Goal: Transaction & Acquisition: Subscribe to service/newsletter

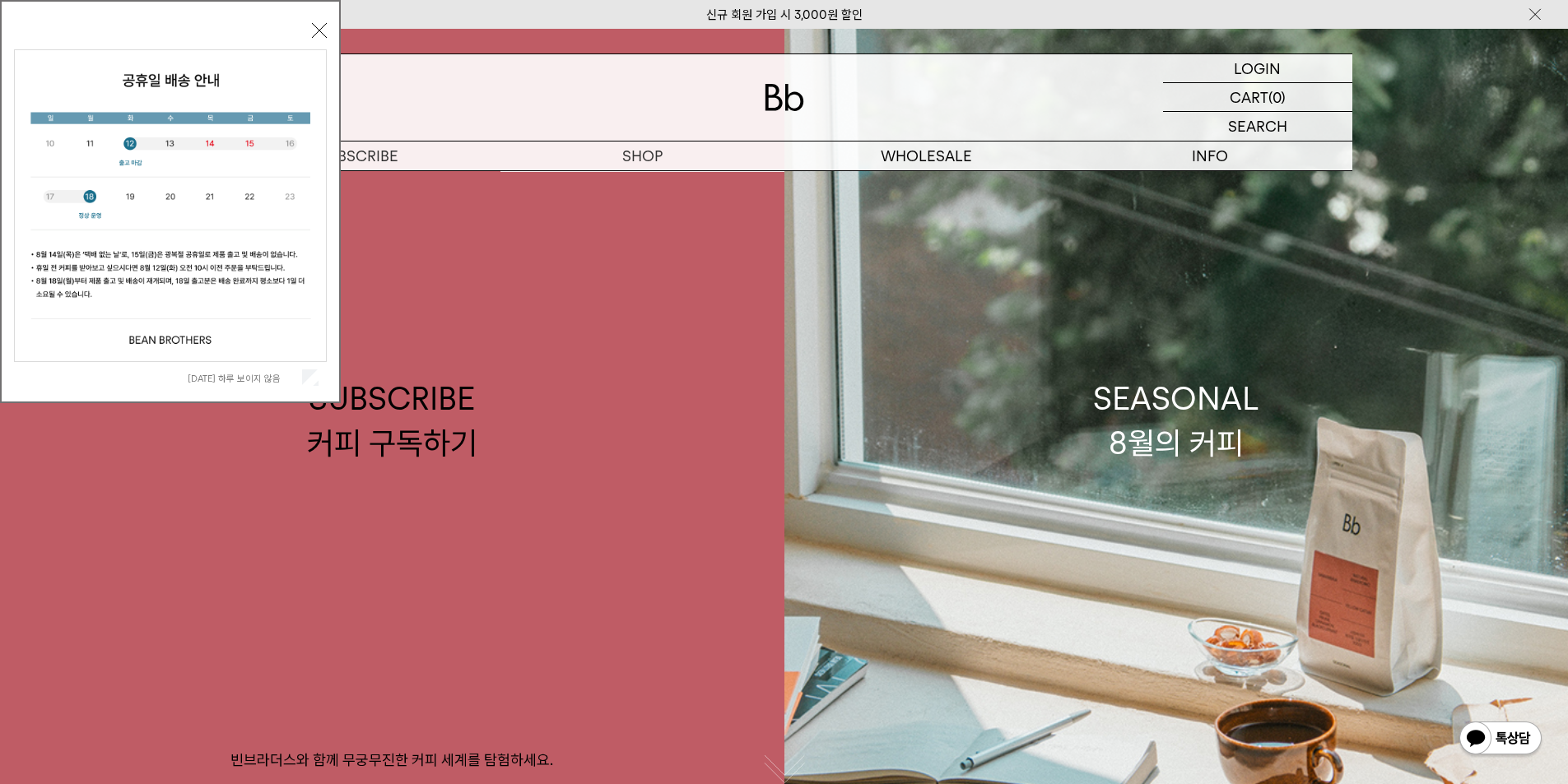
click at [313, 32] on button "닫기" at bounding box center [319, 30] width 15 height 15
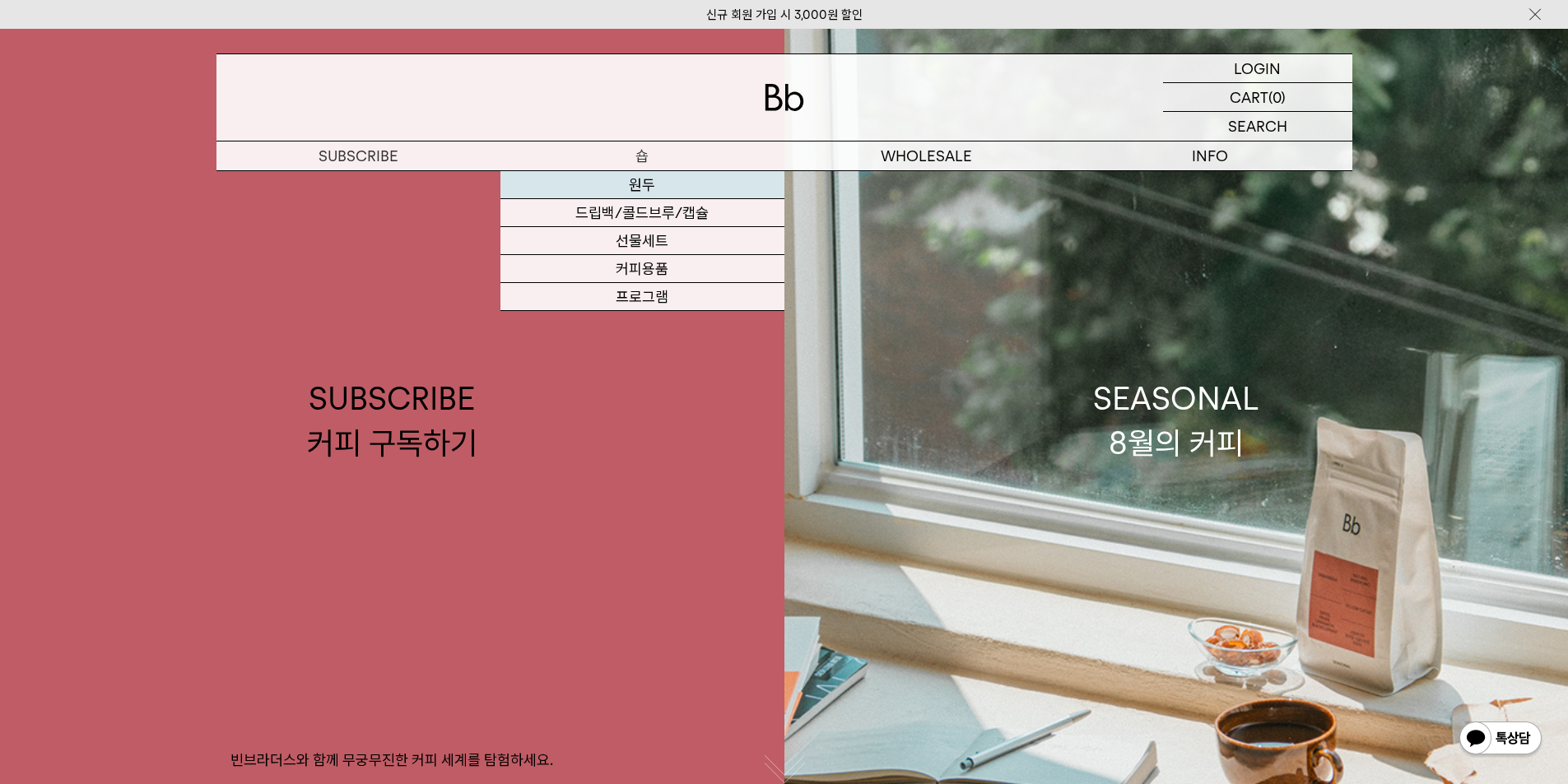
click at [646, 175] on link "원두" at bounding box center [643, 186] width 284 height 28
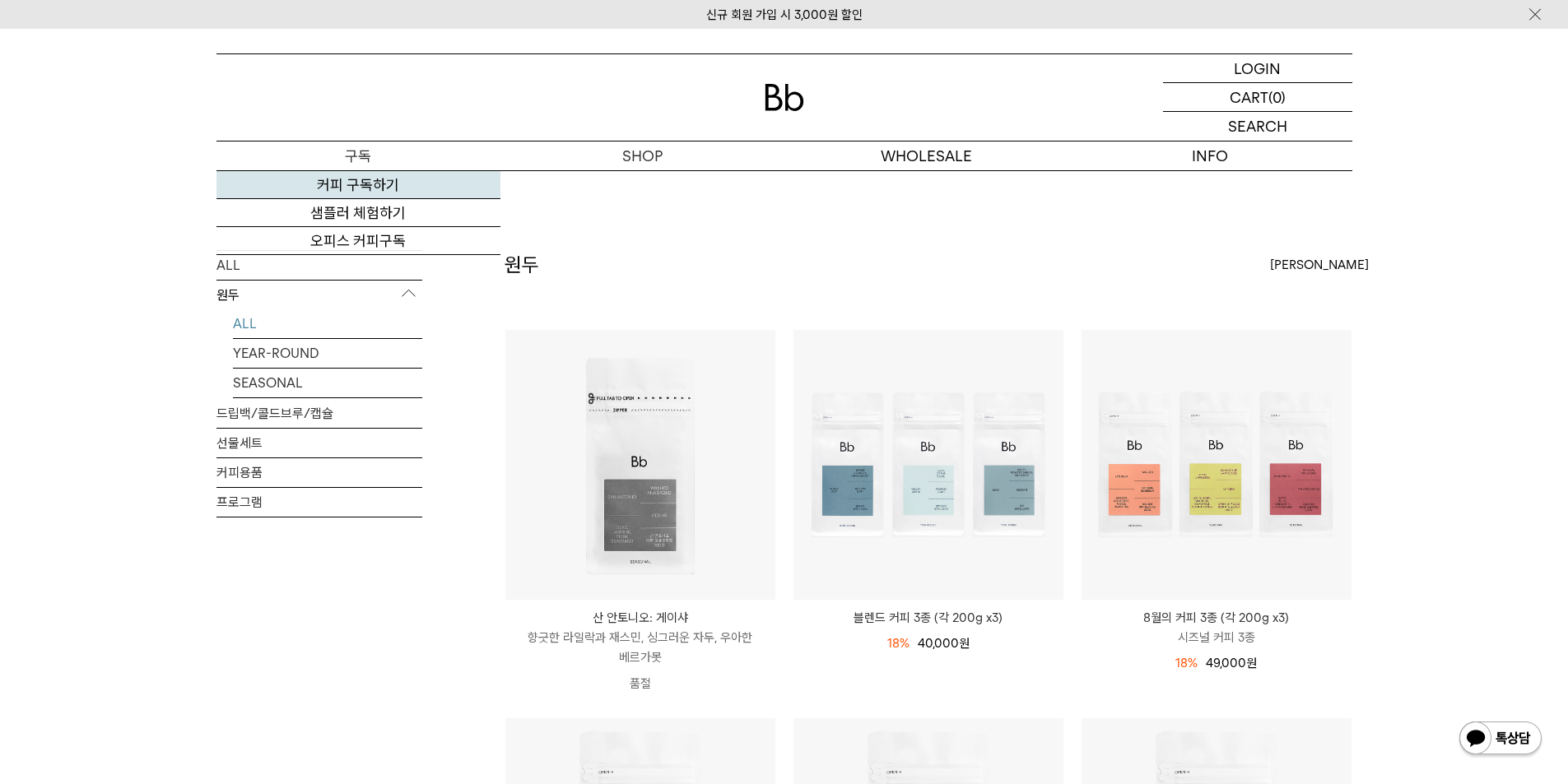
click at [366, 177] on link "커피 구독하기" at bounding box center [358, 186] width 284 height 28
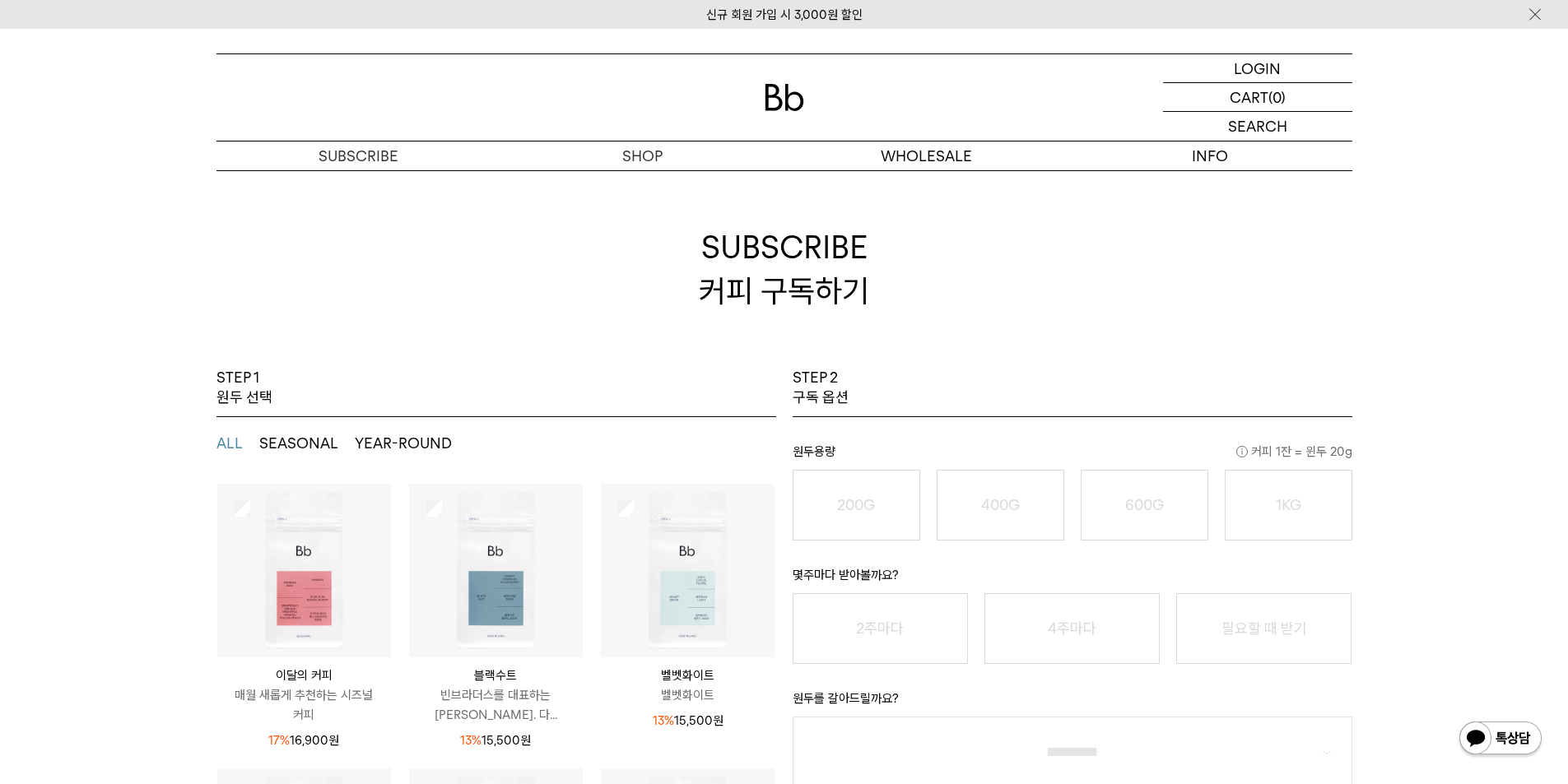
scroll to position [52, 0]
click at [528, 579] on img at bounding box center [496, 571] width 173 height 173
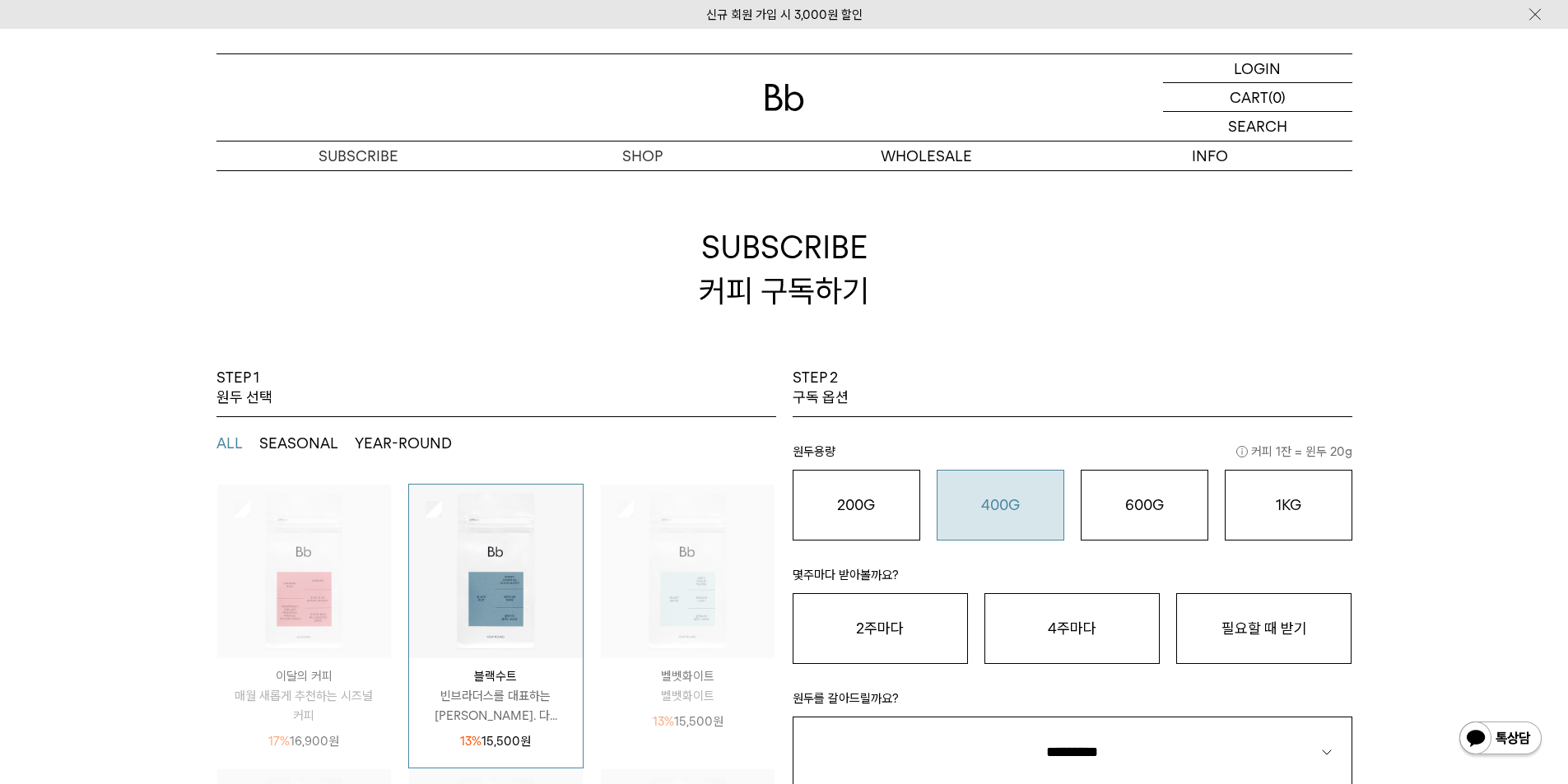
click at [1025, 480] on button "400G 31,000 원" at bounding box center [1001, 505] width 128 height 71
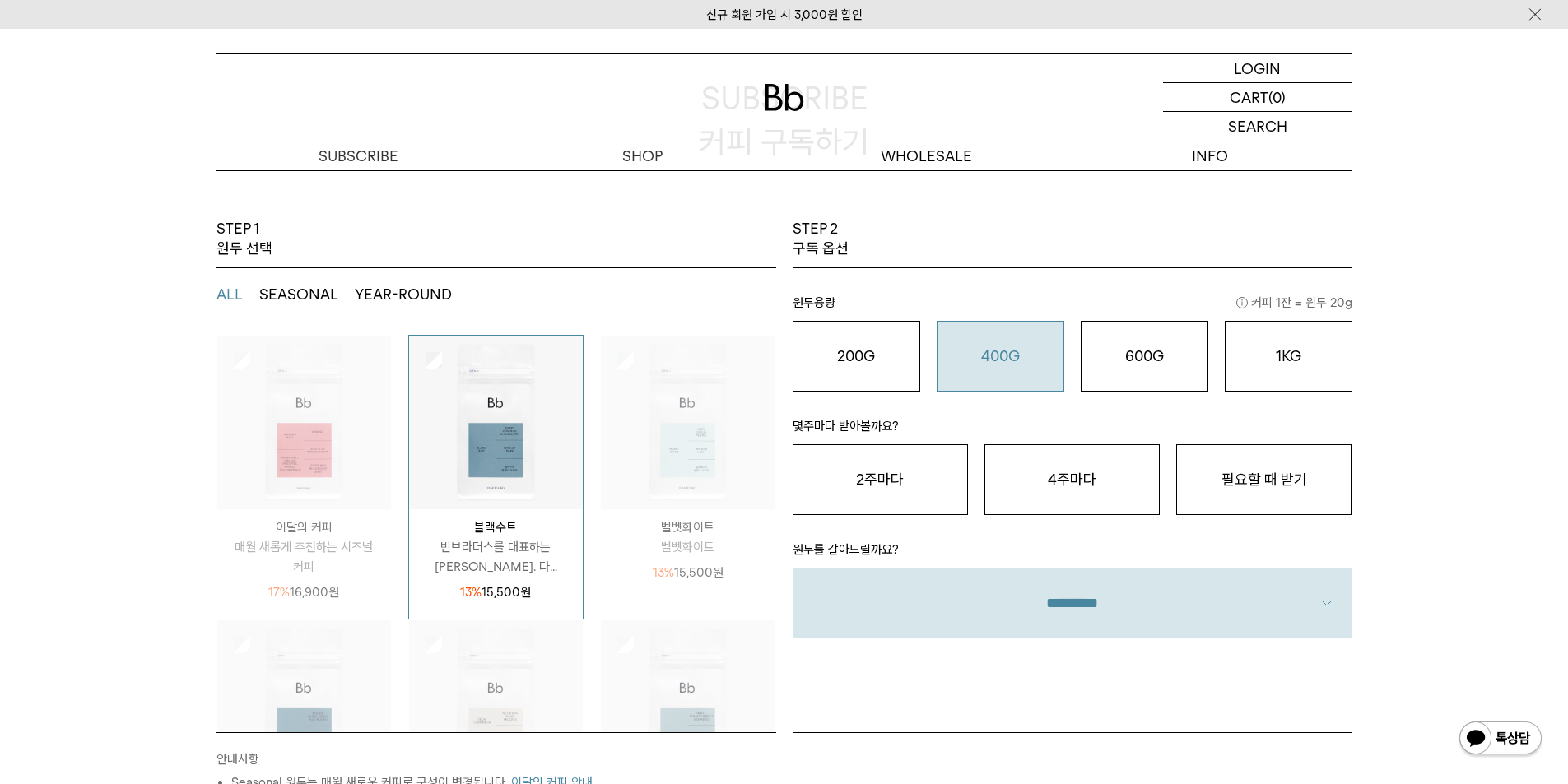
scroll to position [329, 0]
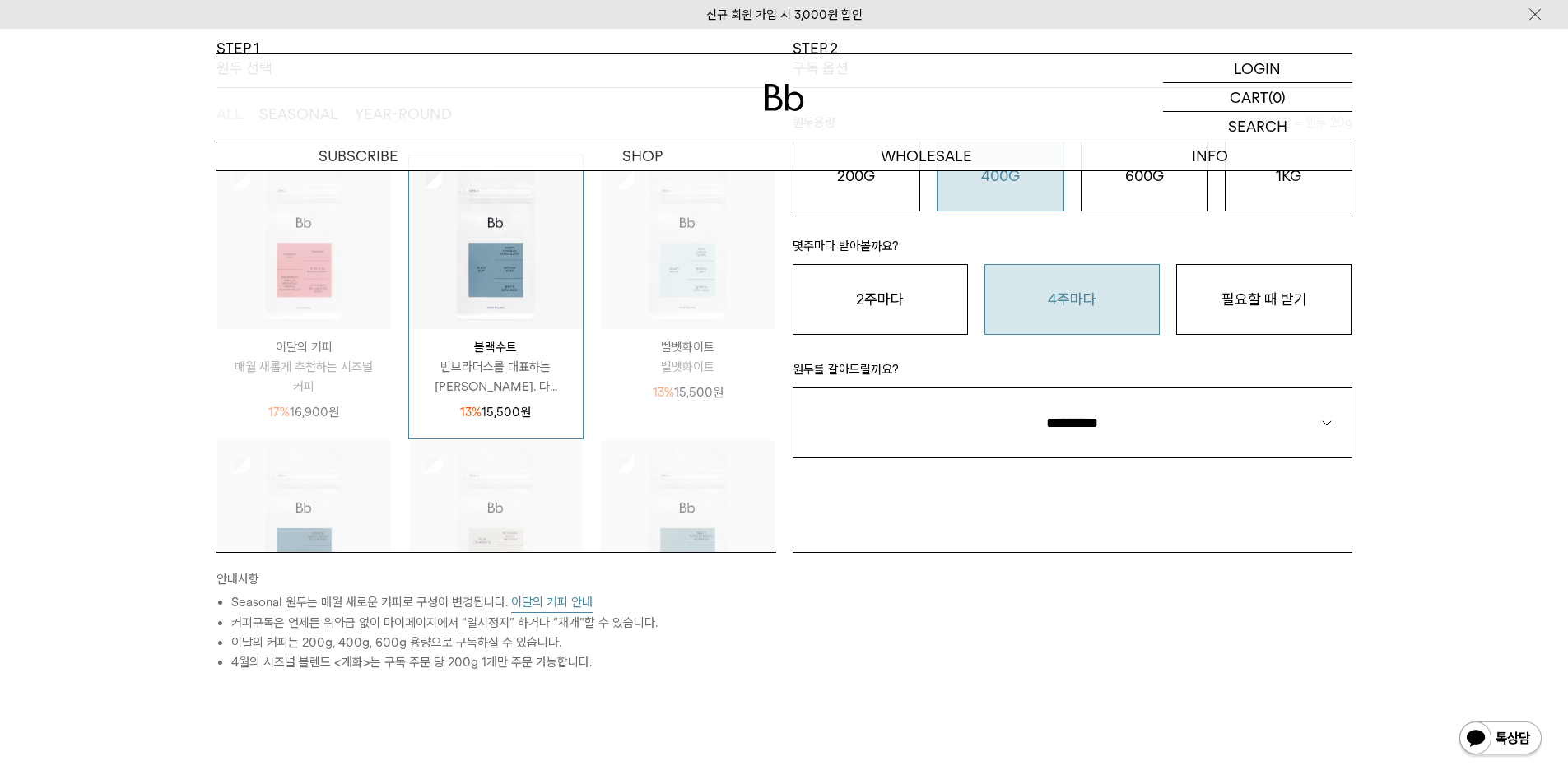
click at [1069, 322] on button "4주마다" at bounding box center [1072, 299] width 175 height 71
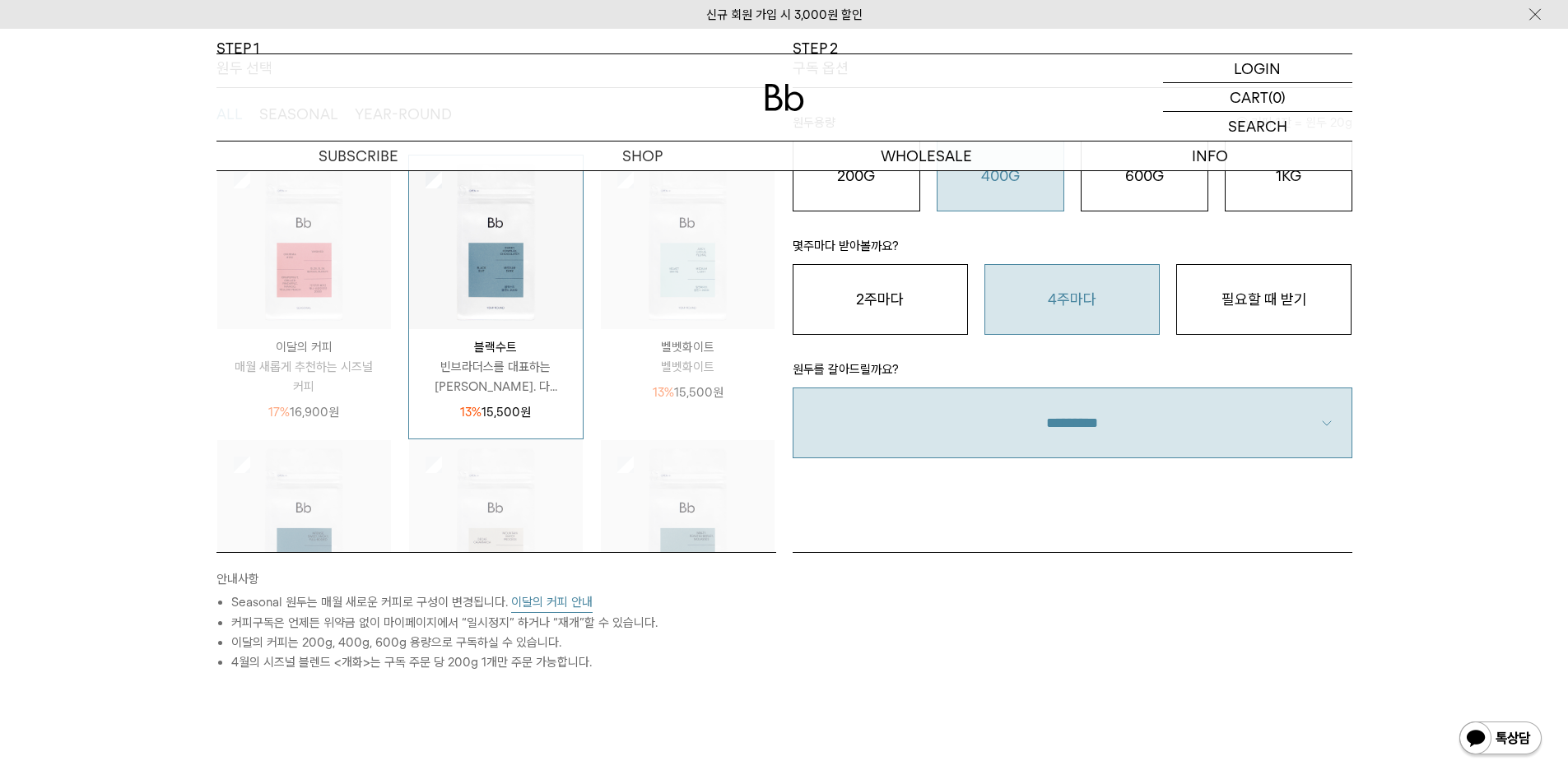
click at [1067, 439] on select "**********" at bounding box center [1072, 423] width 559 height 71
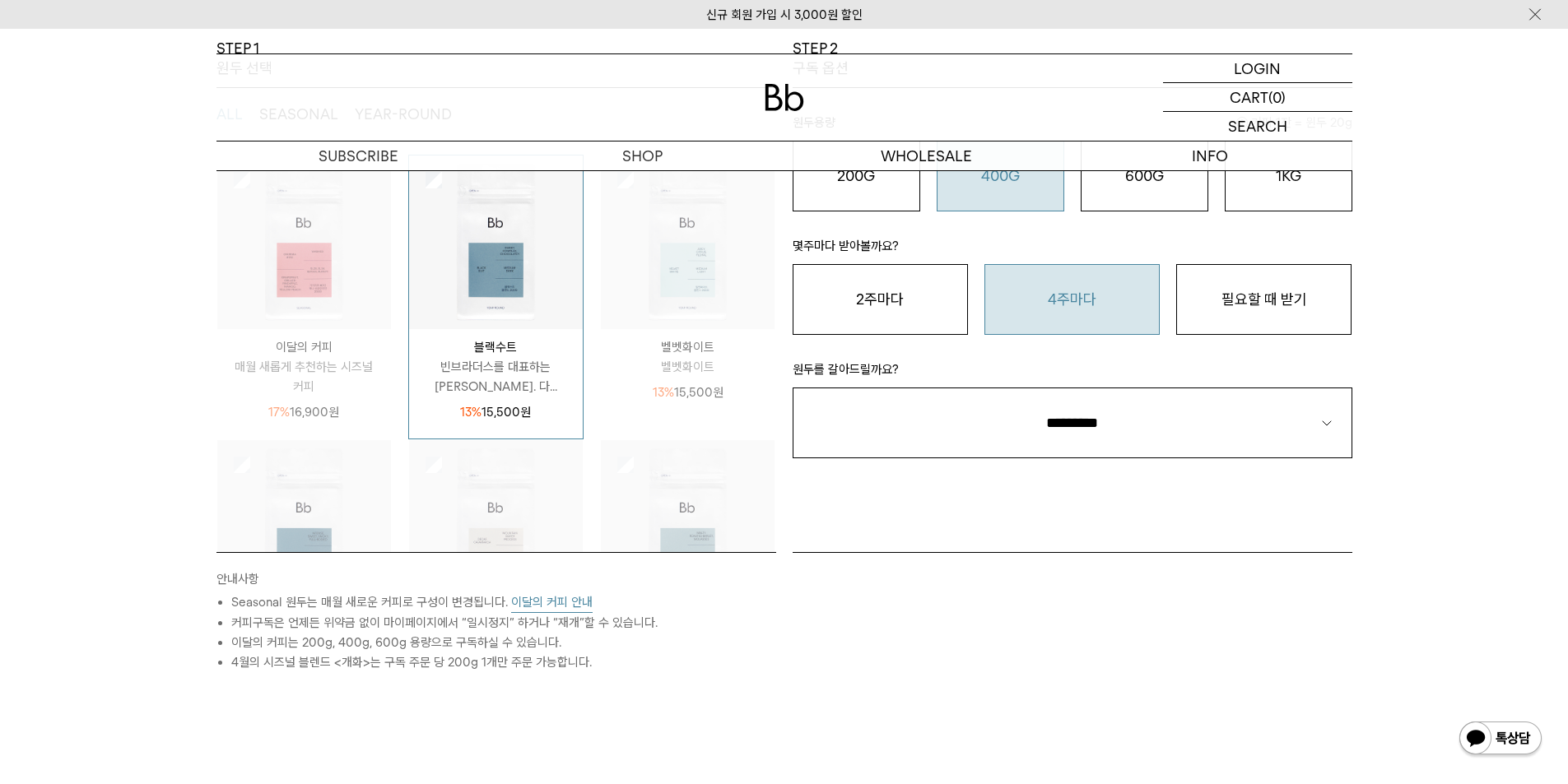
select select "**"
click at [793, 388] on select "**********" at bounding box center [1072, 423] width 559 height 71
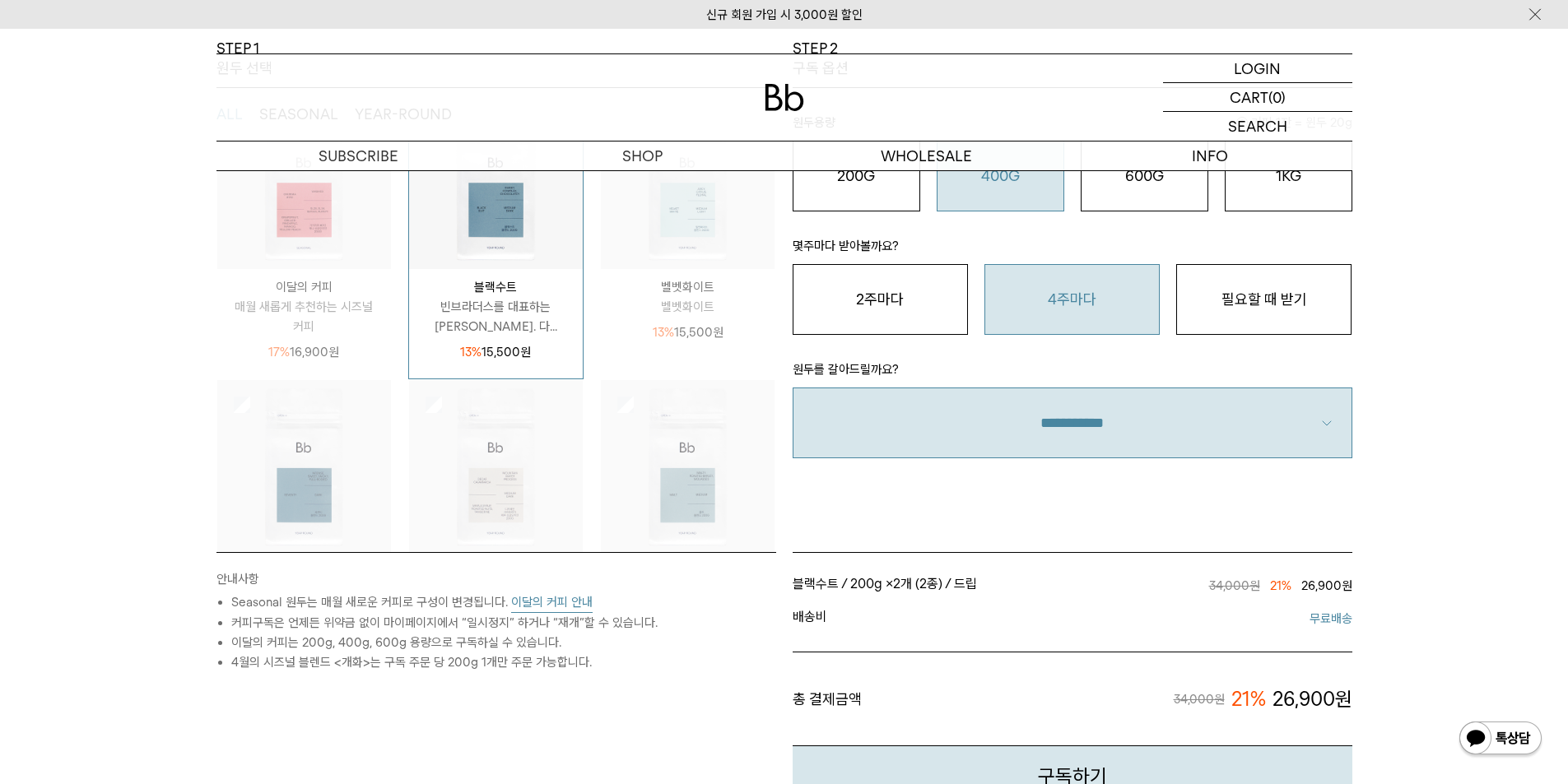
scroll to position [0, 0]
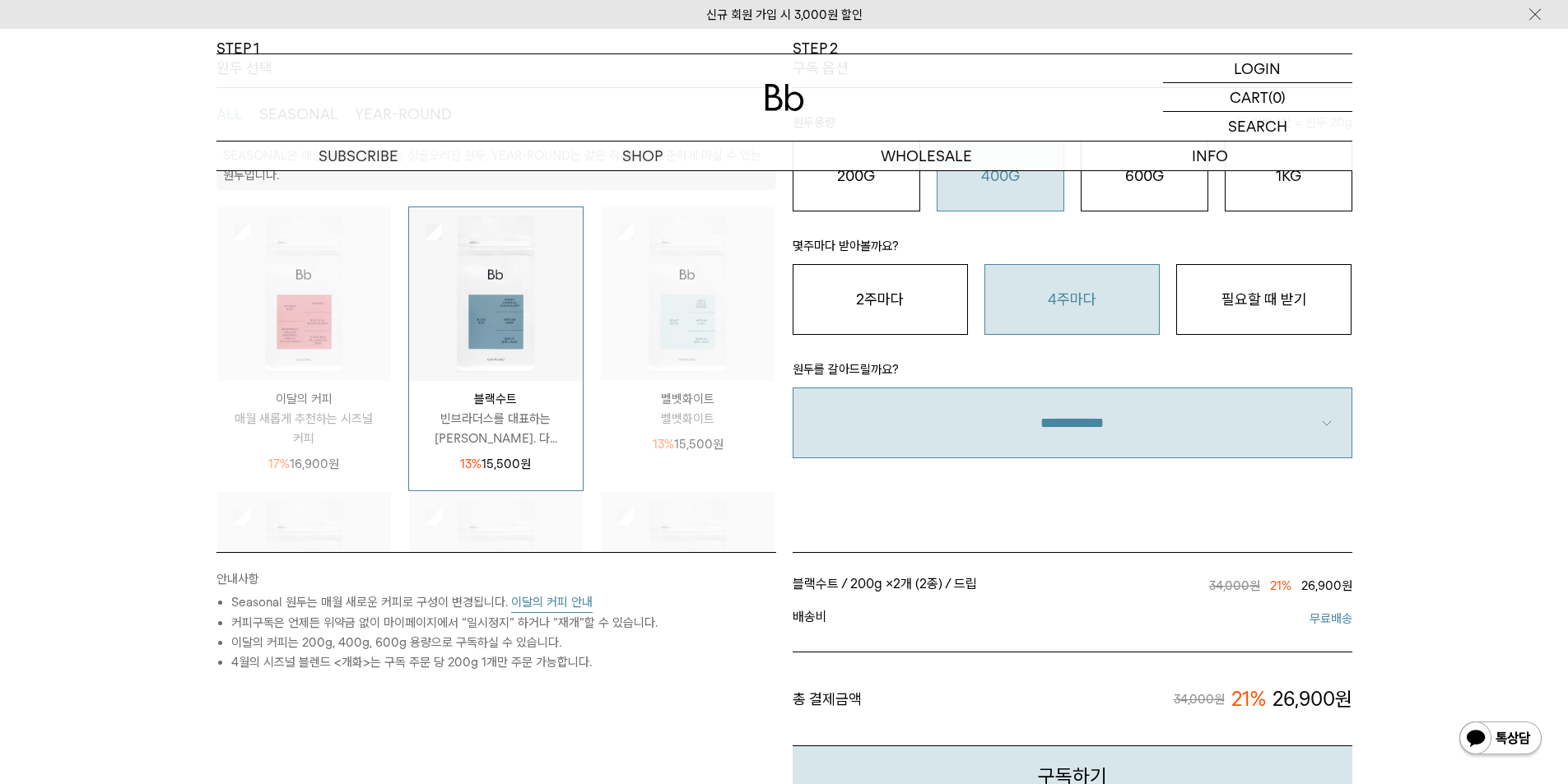
click at [693, 352] on img at bounding box center [687, 294] width 173 height 173
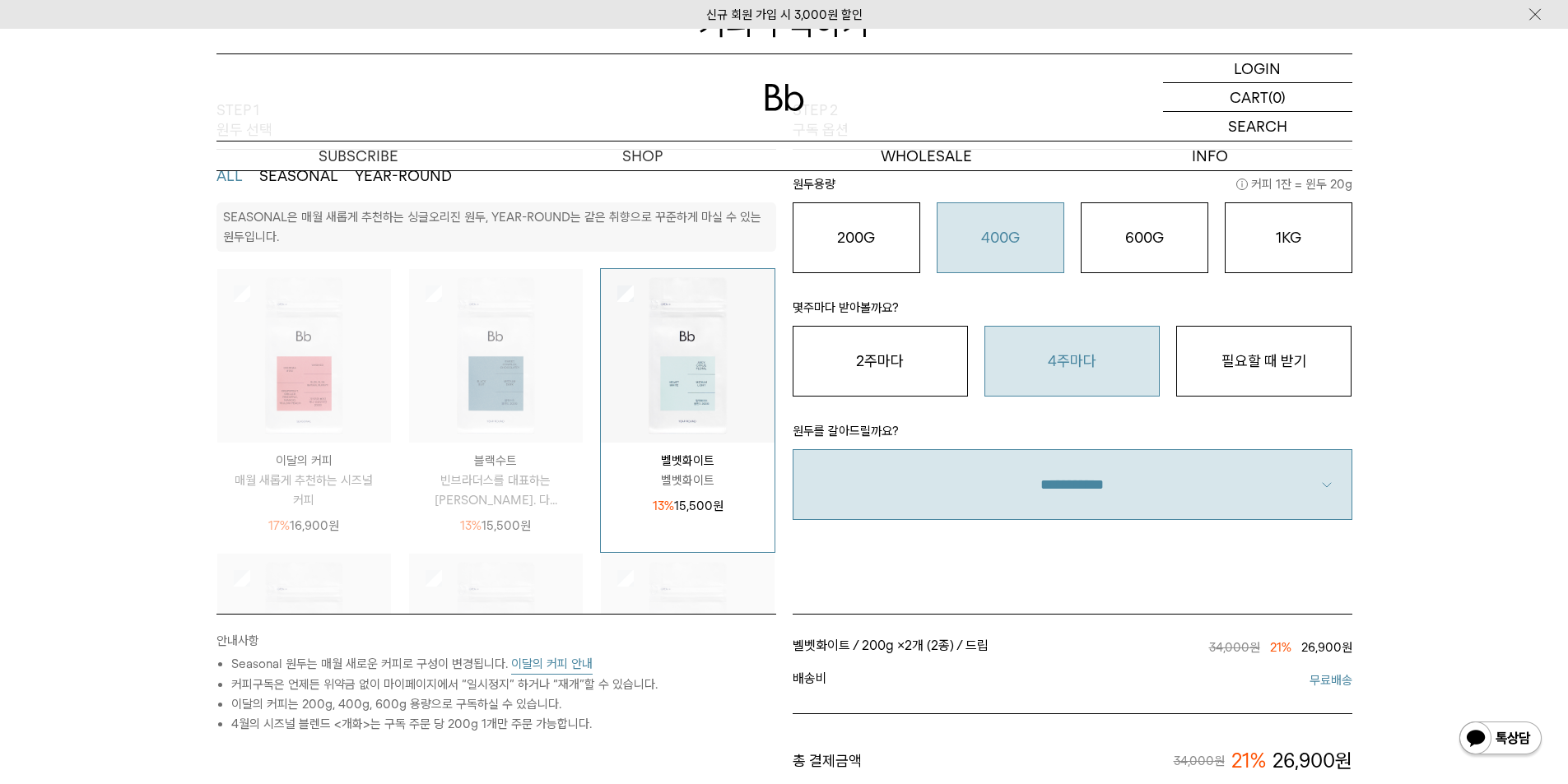
scroll to position [411, 0]
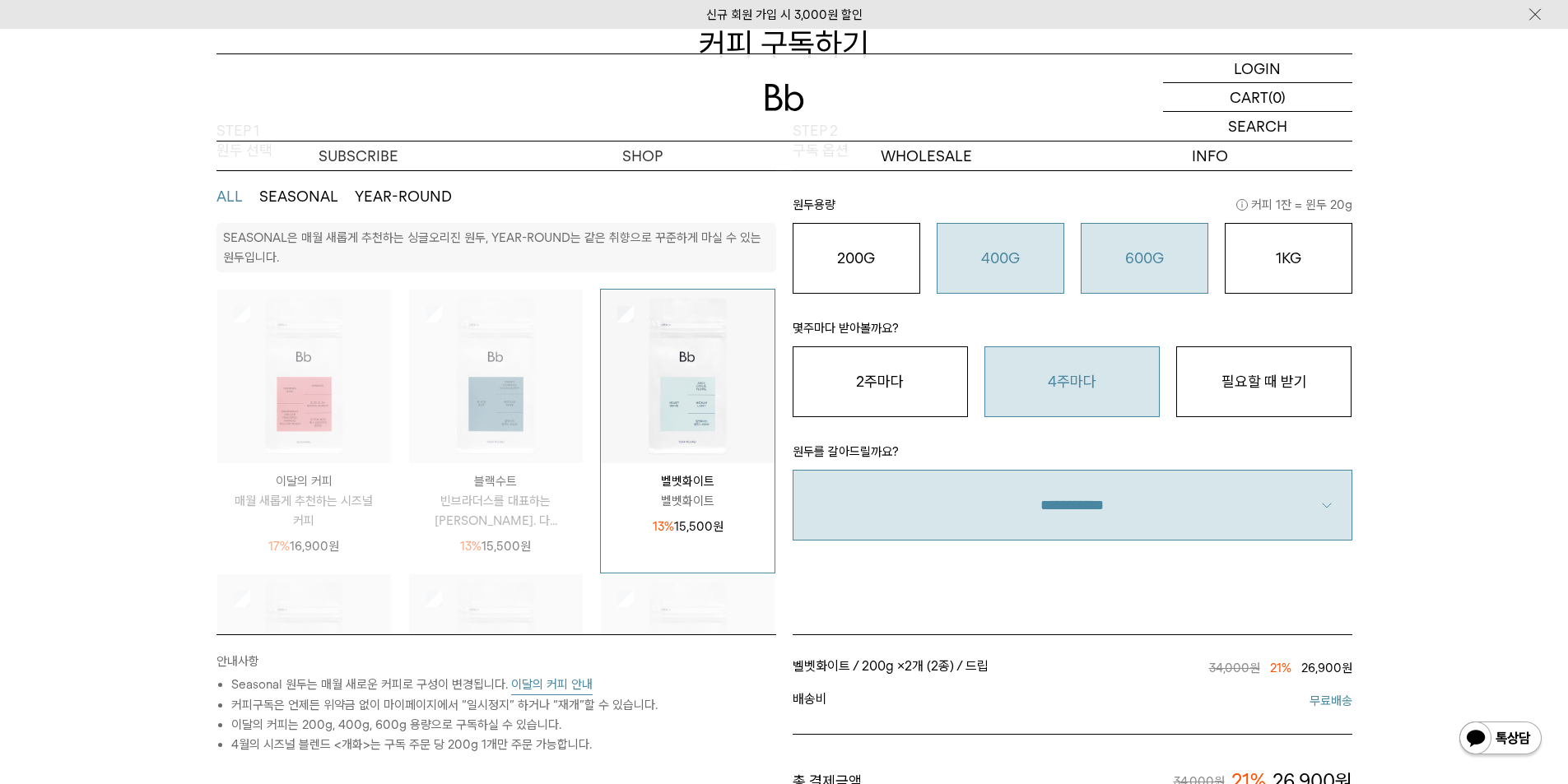
click at [1182, 273] on button "600G 43,000 원" at bounding box center [1145, 258] width 128 height 71
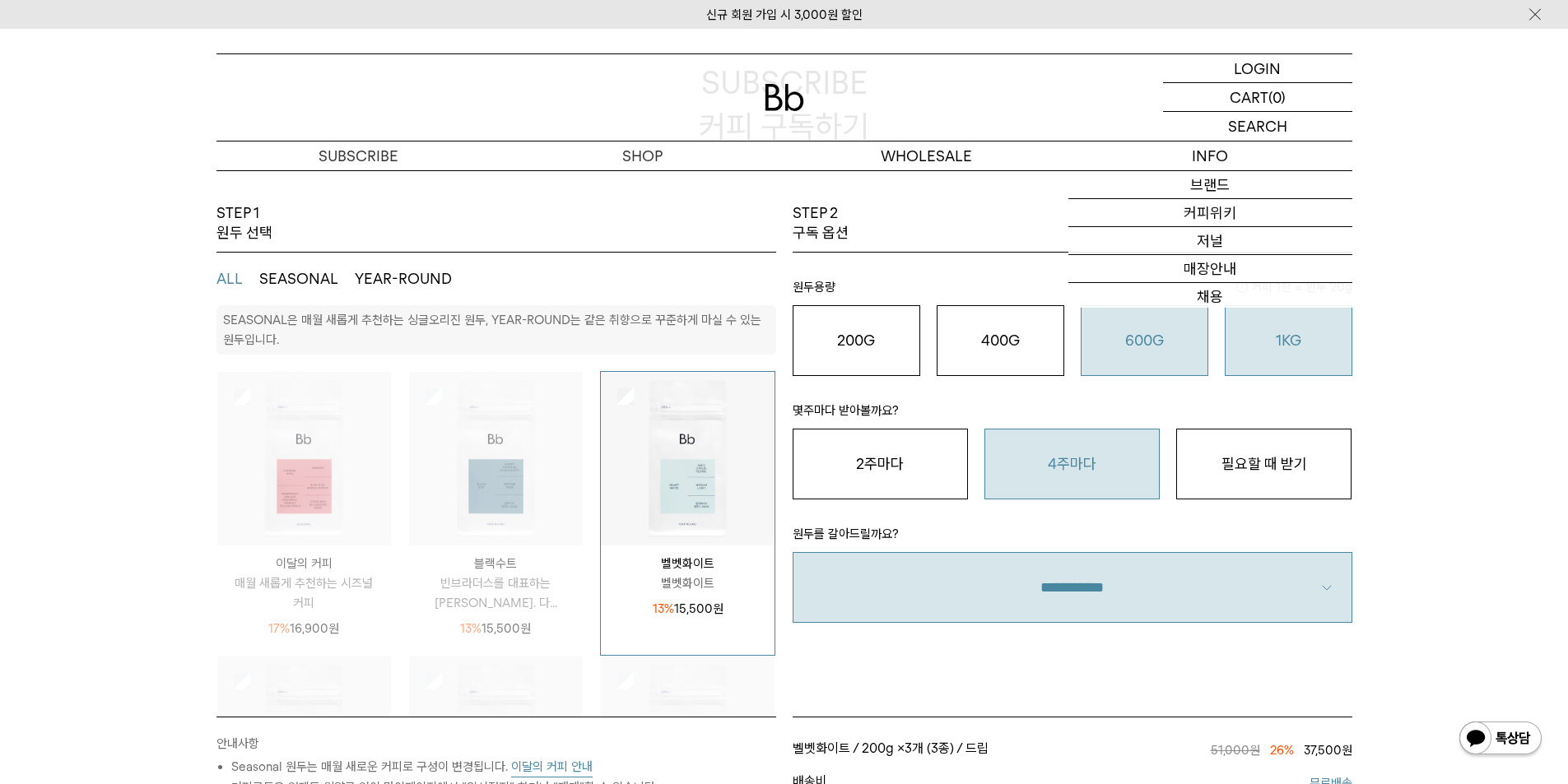
click at [1260, 352] on button "1KG 49,900 원" at bounding box center [1289, 340] width 128 height 71
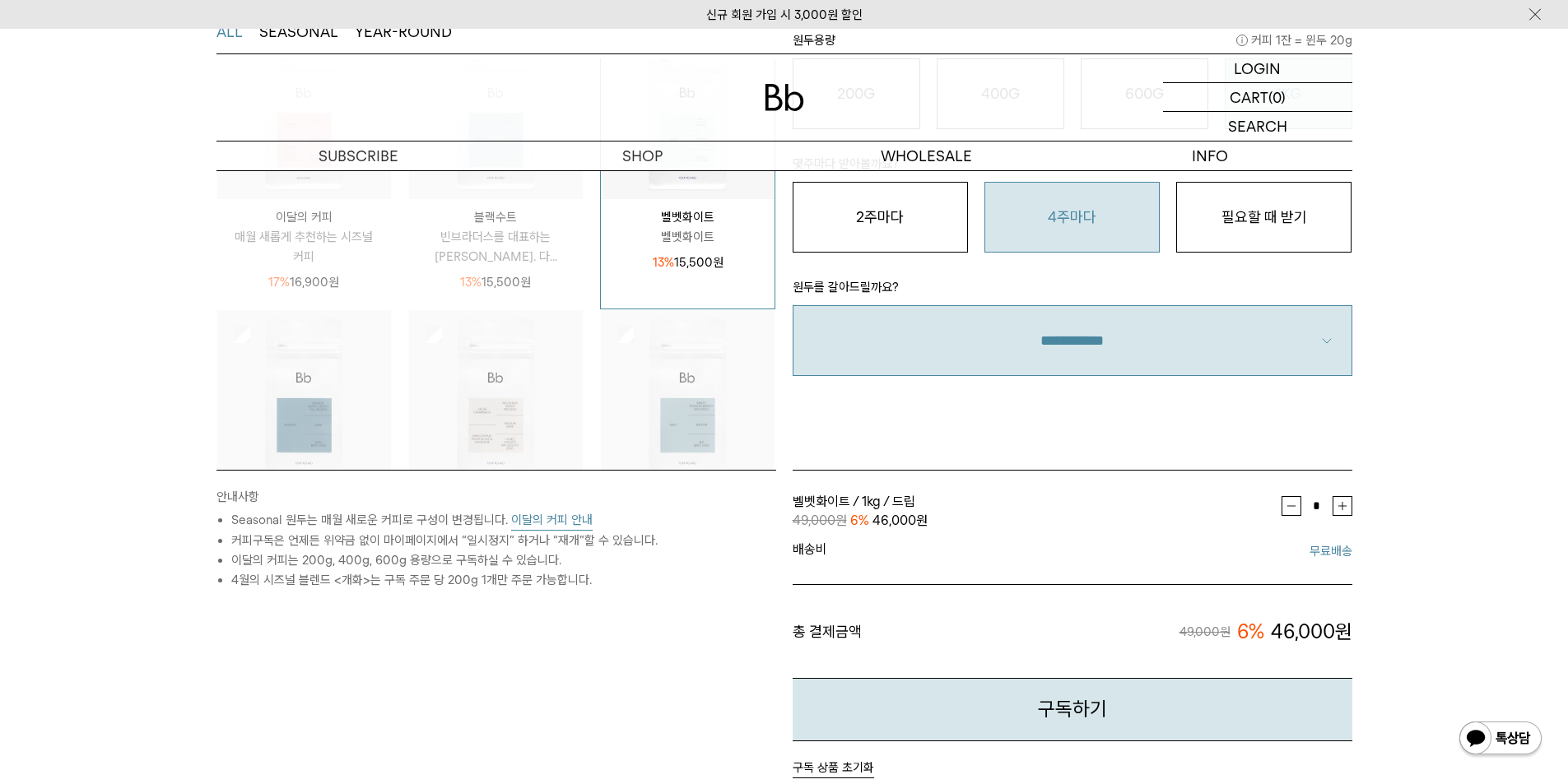
scroll to position [216, 0]
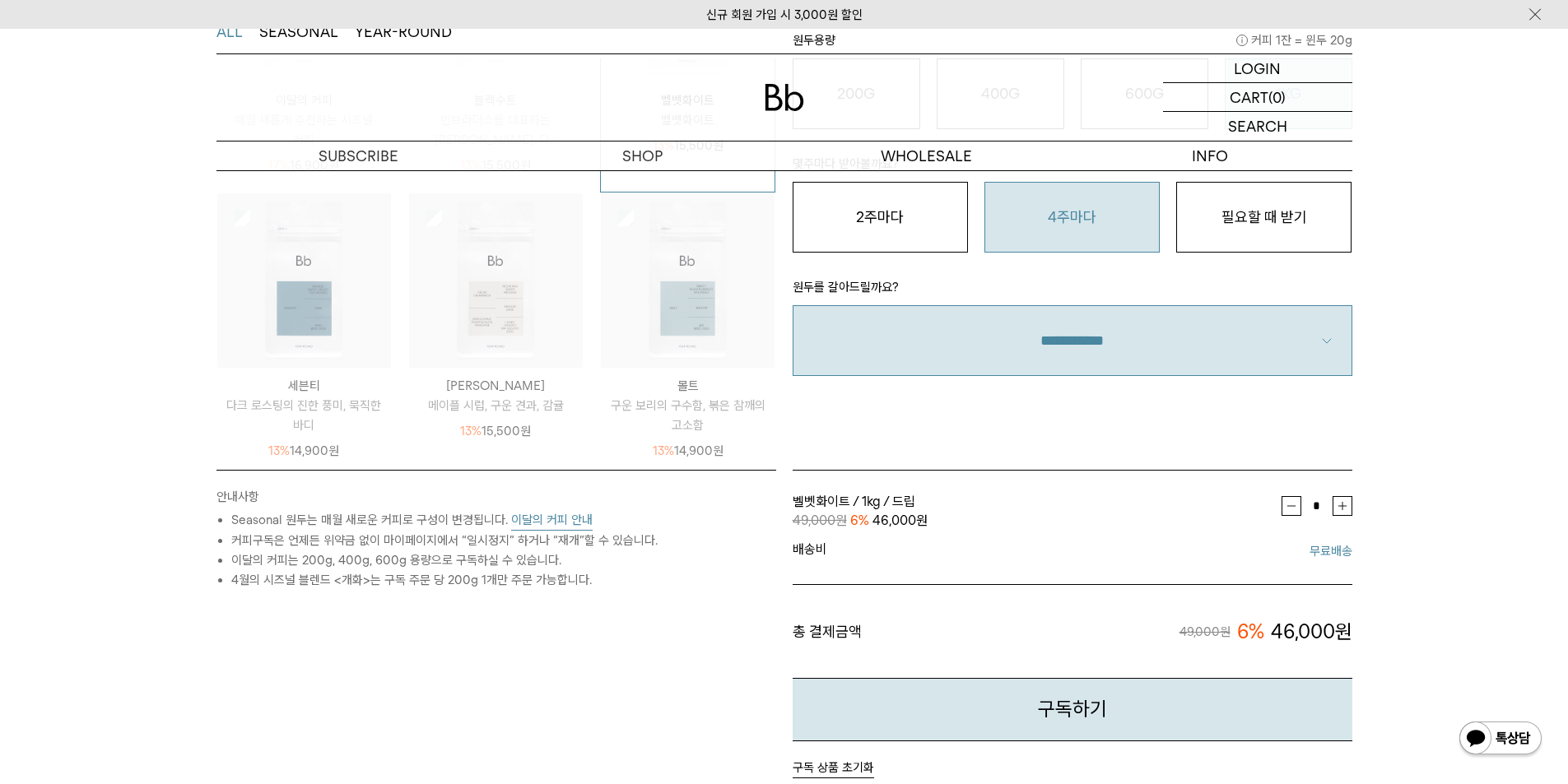
click at [531, 376] on p "페루 카하마르카 디카페인" at bounding box center [496, 386] width 173 height 20
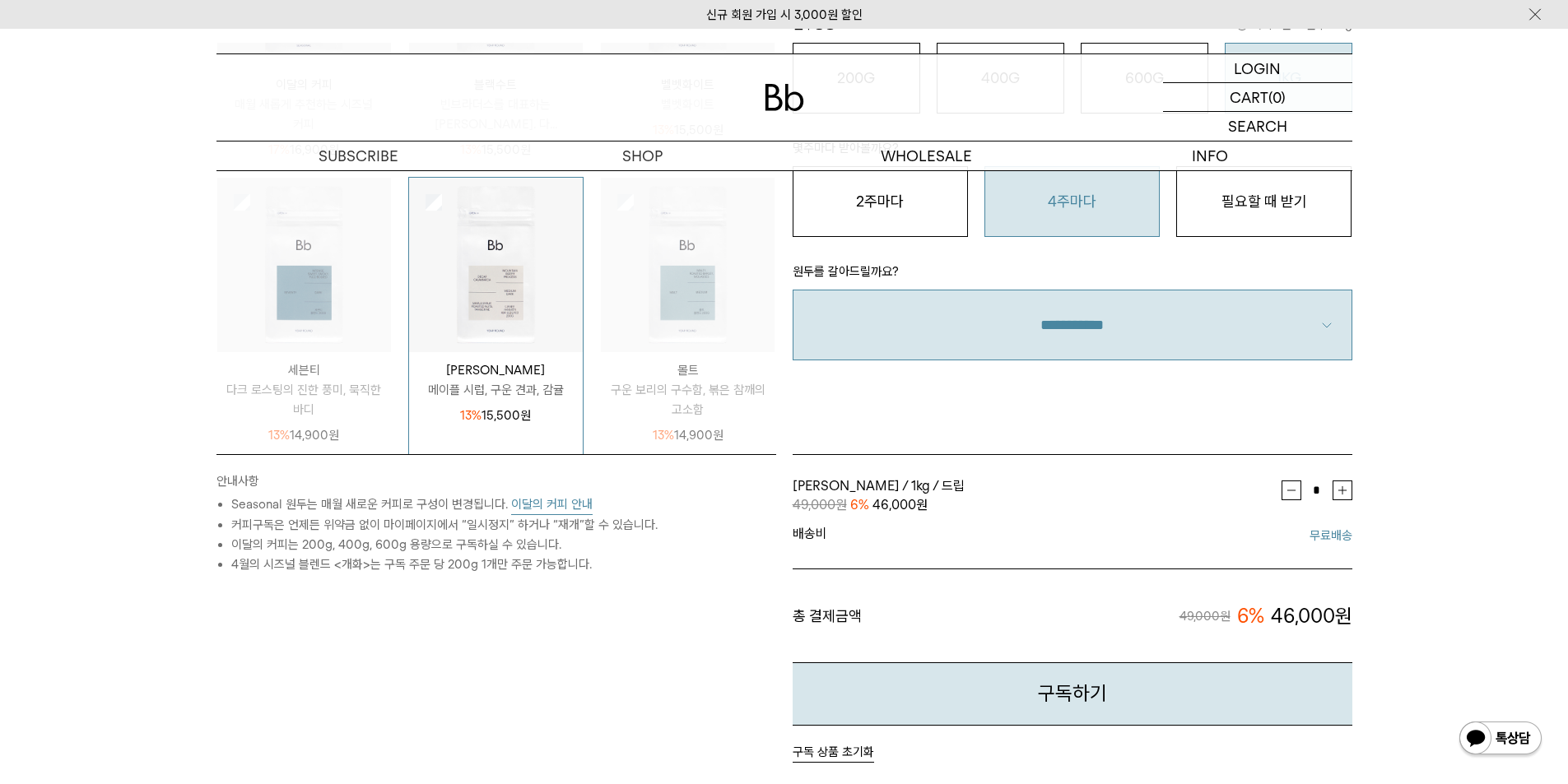
scroll to position [164, 0]
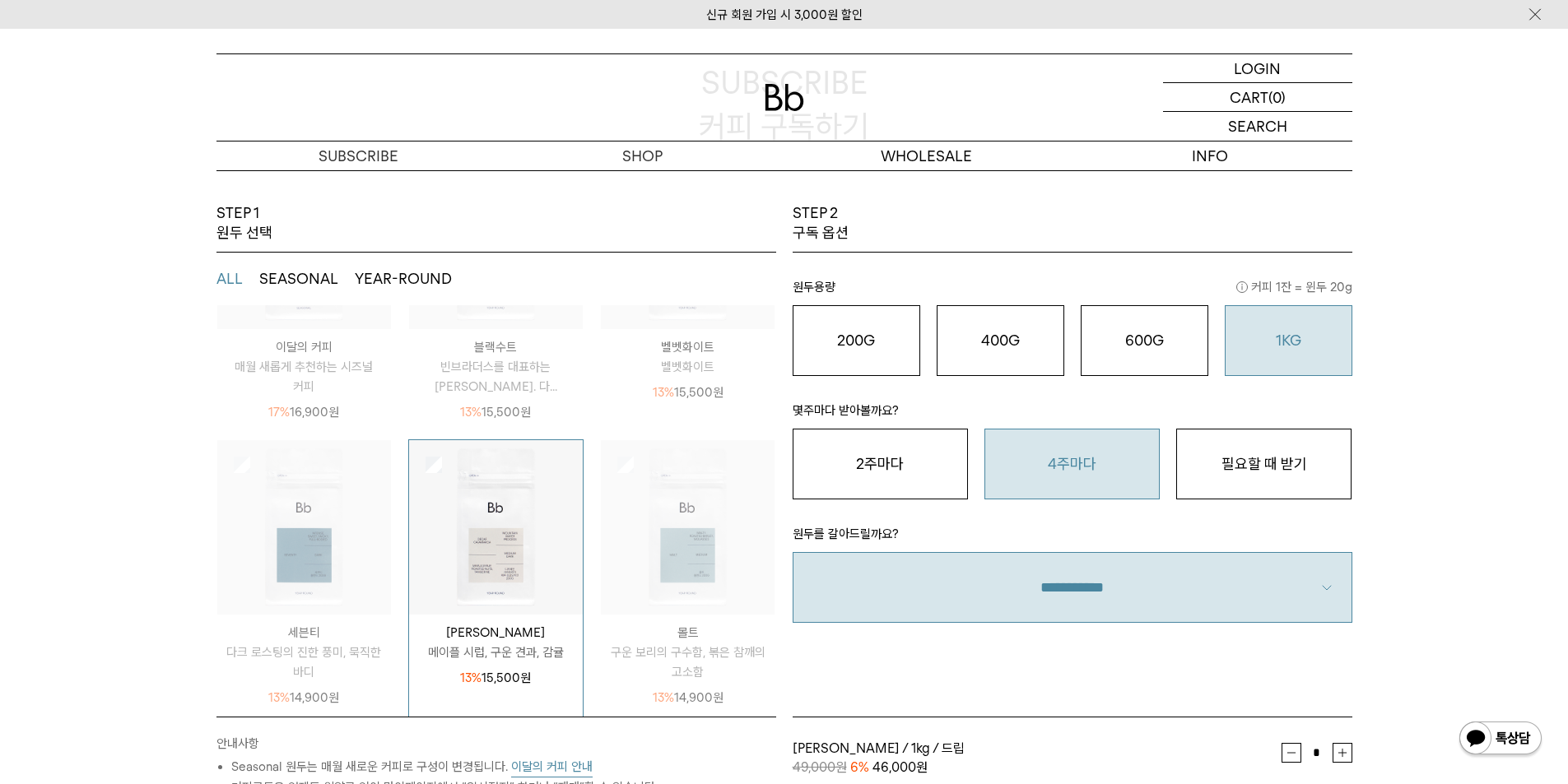
click at [306, 373] on p "매월 새롭게 추천하는 시즈널 커피" at bounding box center [304, 376] width 173 height 39
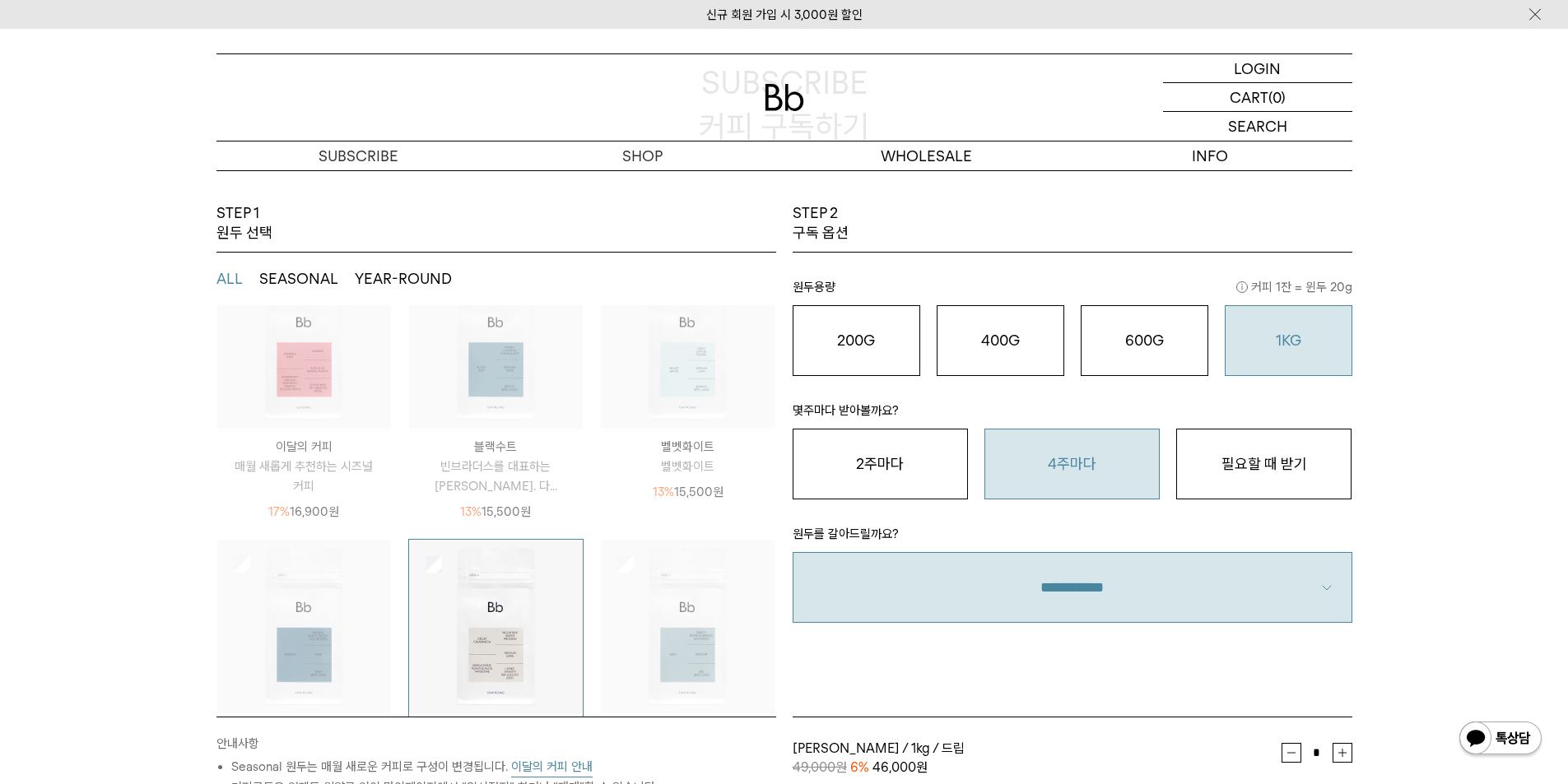
scroll to position [0, 0]
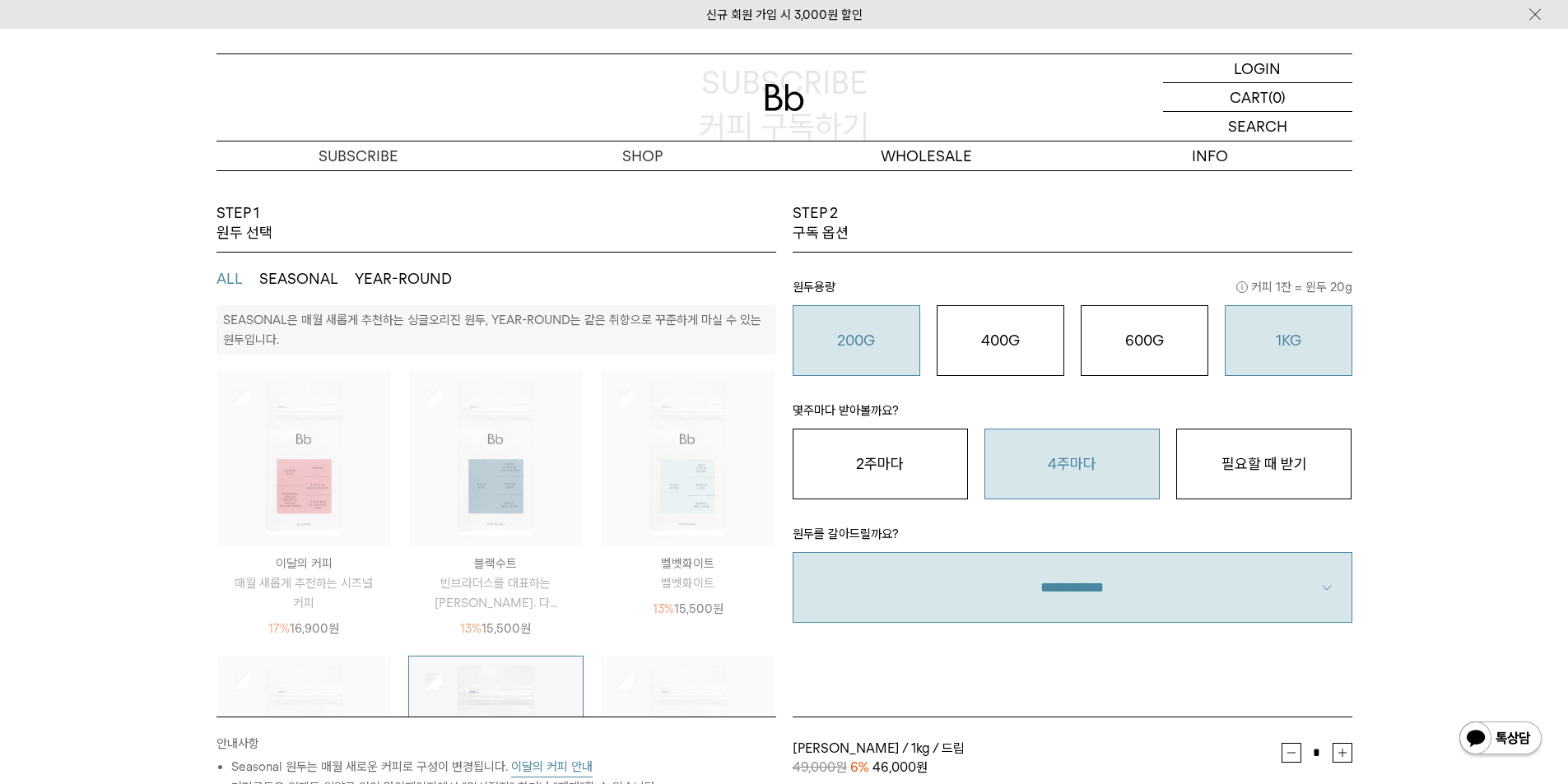
drag, startPoint x: 1013, startPoint y: 348, endPoint x: 812, endPoint y: 366, distance: 201.8
click at [1009, 350] on div "400G 31,000 원" at bounding box center [1000, 340] width 109 height 20
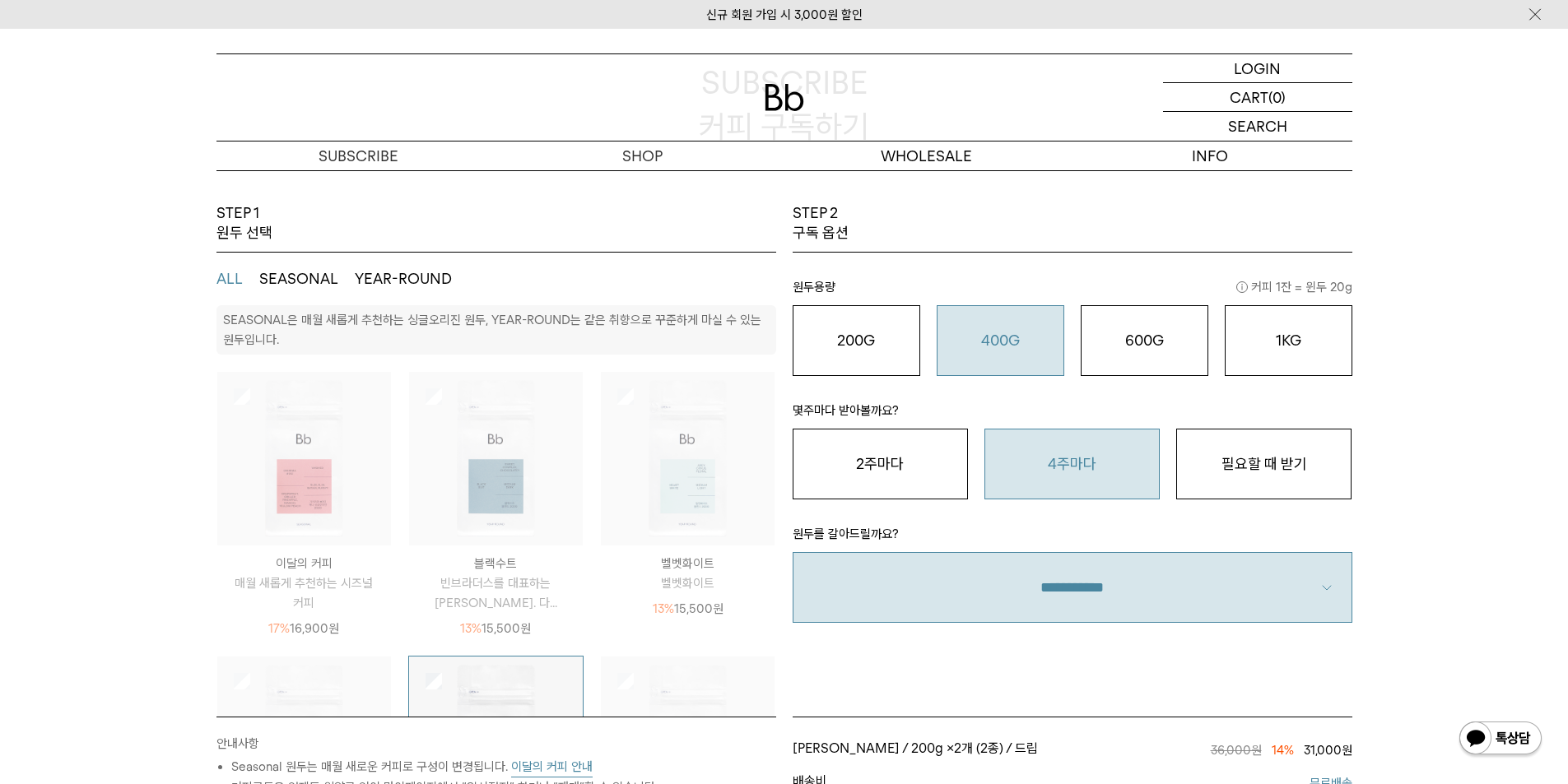
click at [297, 382] on img at bounding box center [304, 458] width 173 height 173
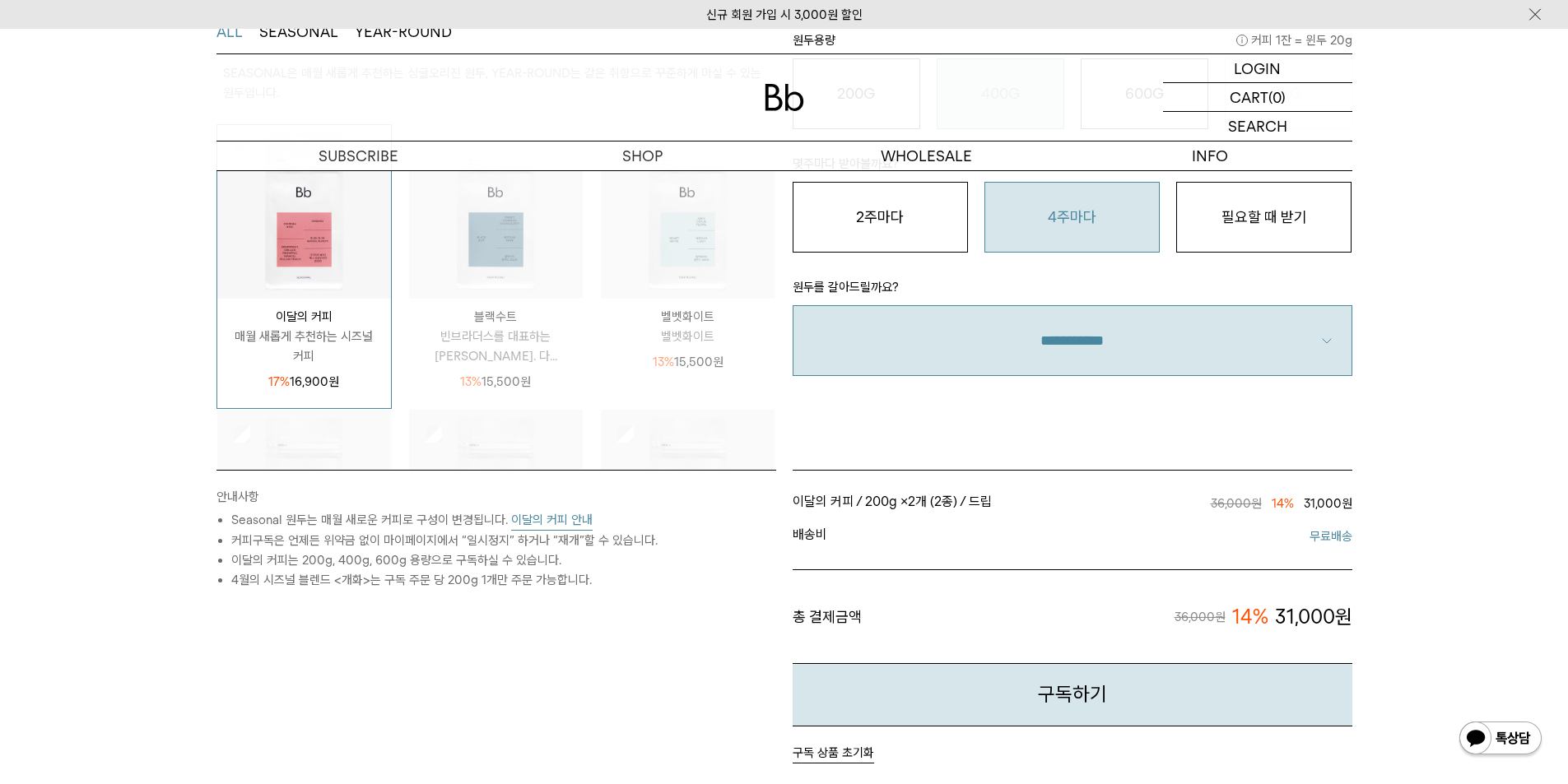
click at [657, 272] on img at bounding box center [687, 212] width 173 height 173
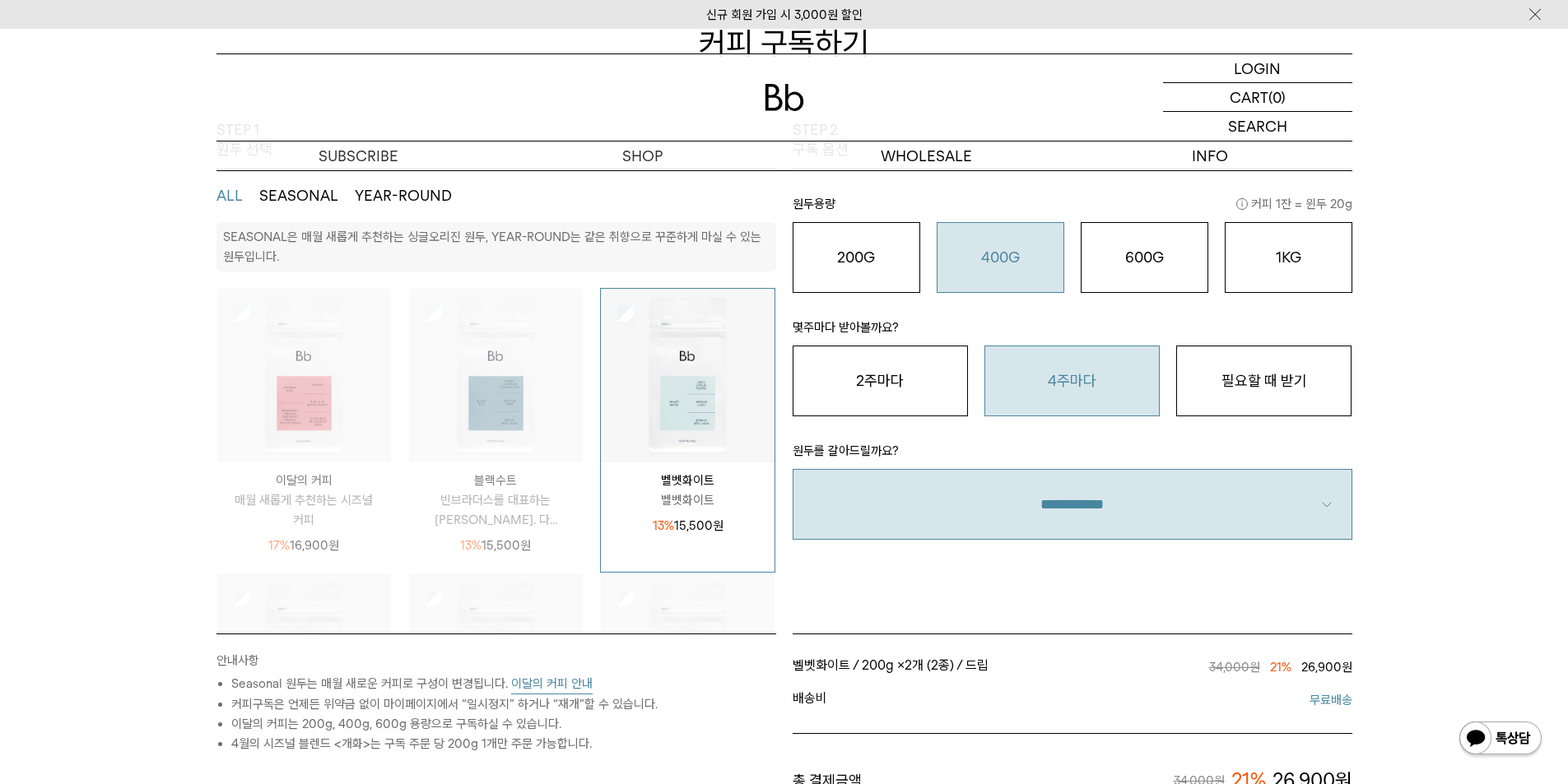
scroll to position [247, 0]
click at [1167, 289] on button "600G 43,000 원" at bounding box center [1145, 258] width 128 height 71
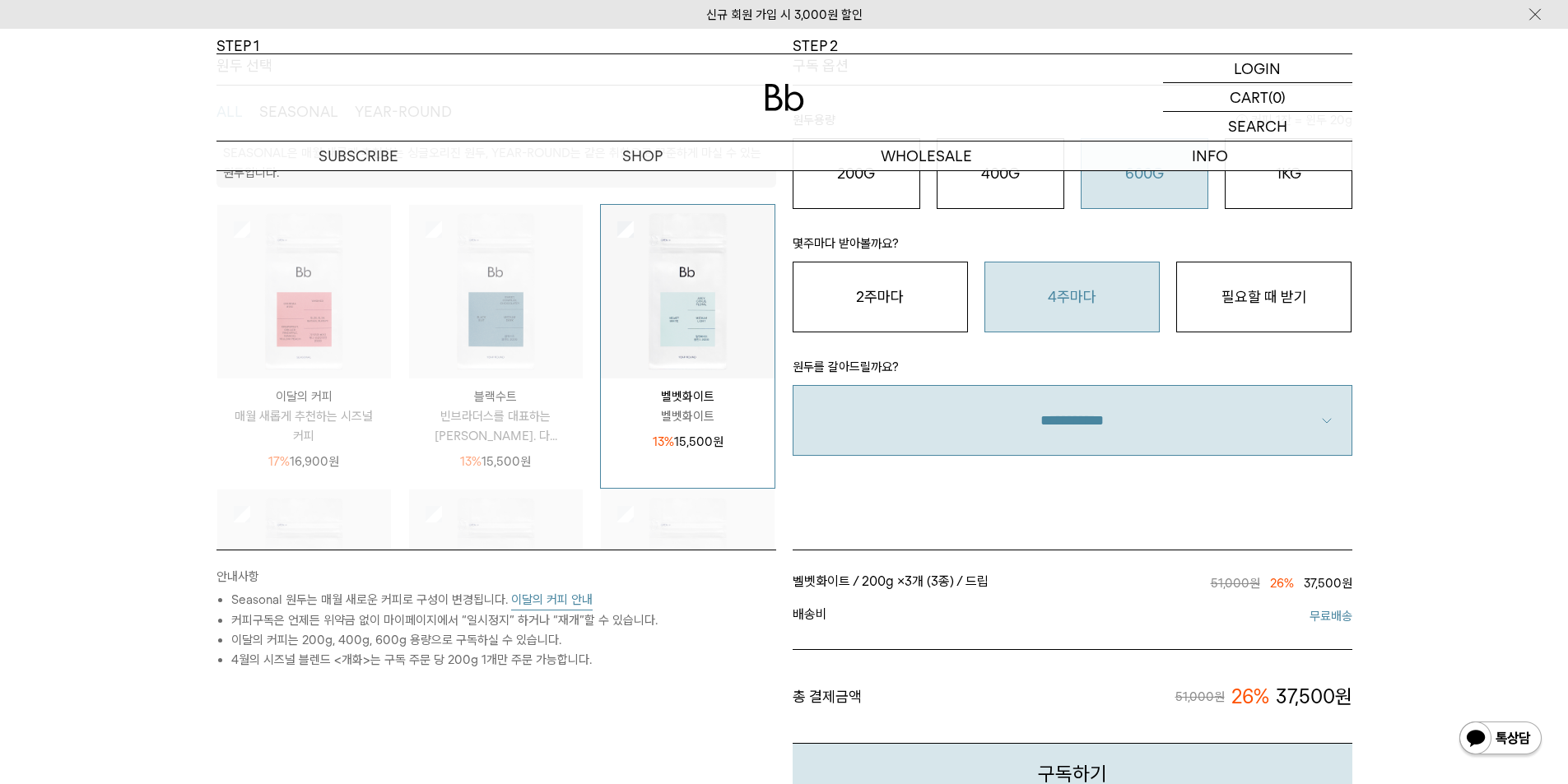
scroll to position [411, 0]
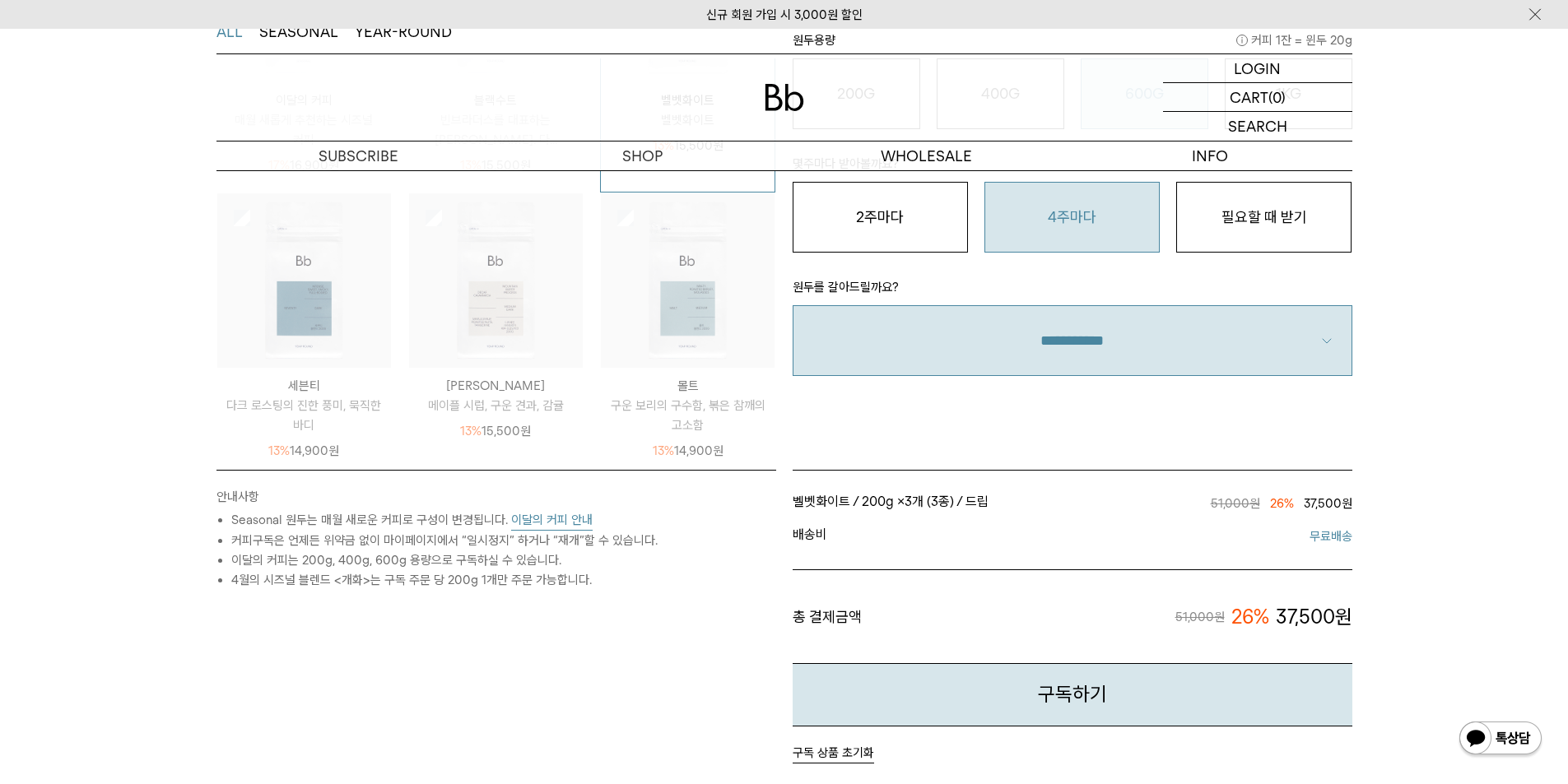
click at [297, 368] on div "세븐티 다크 로스팅의 진한 풍미, 묵직한 바디 13% 14,900 원" at bounding box center [304, 414] width 173 height 93
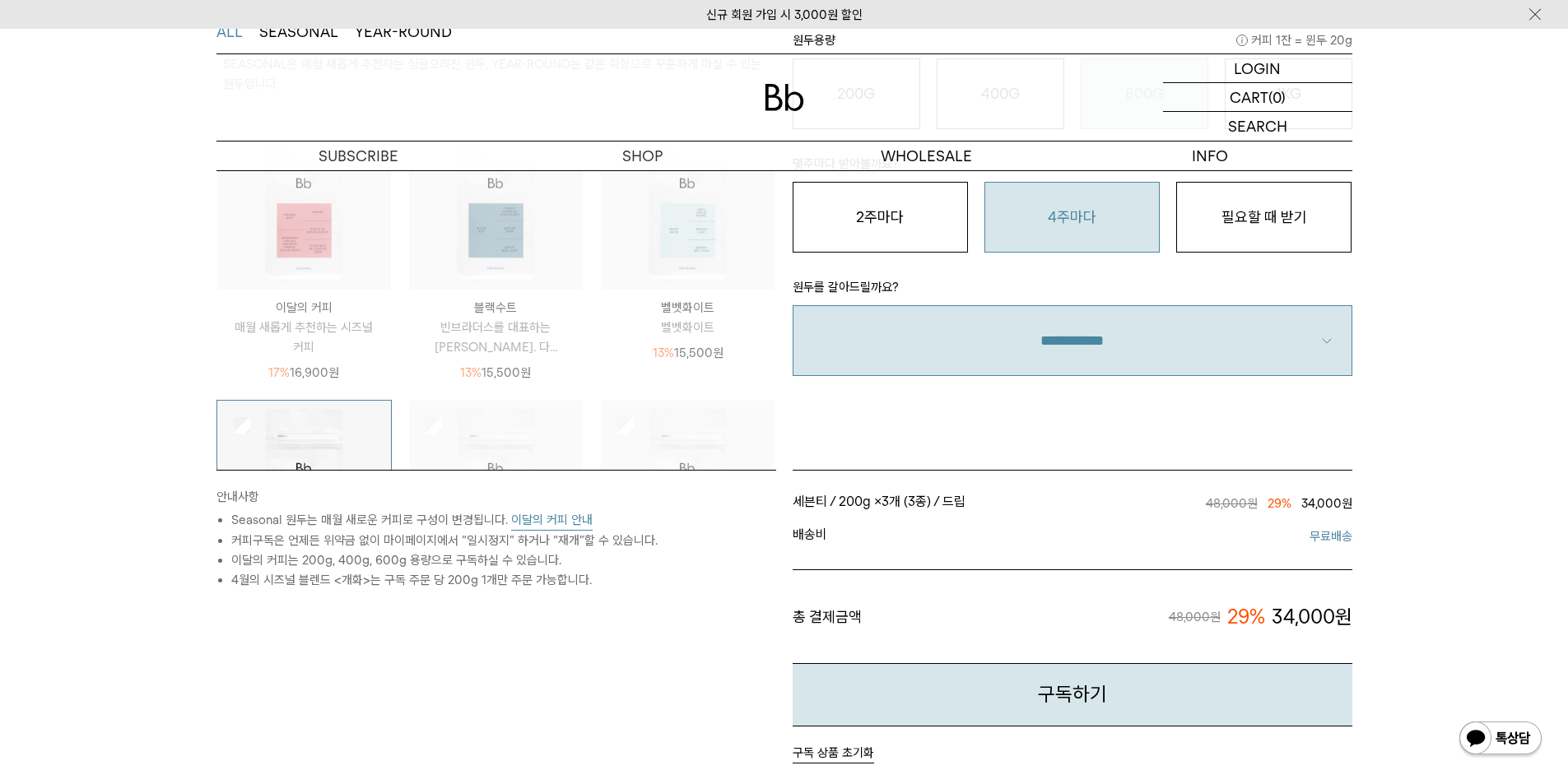
scroll to position [0, 0]
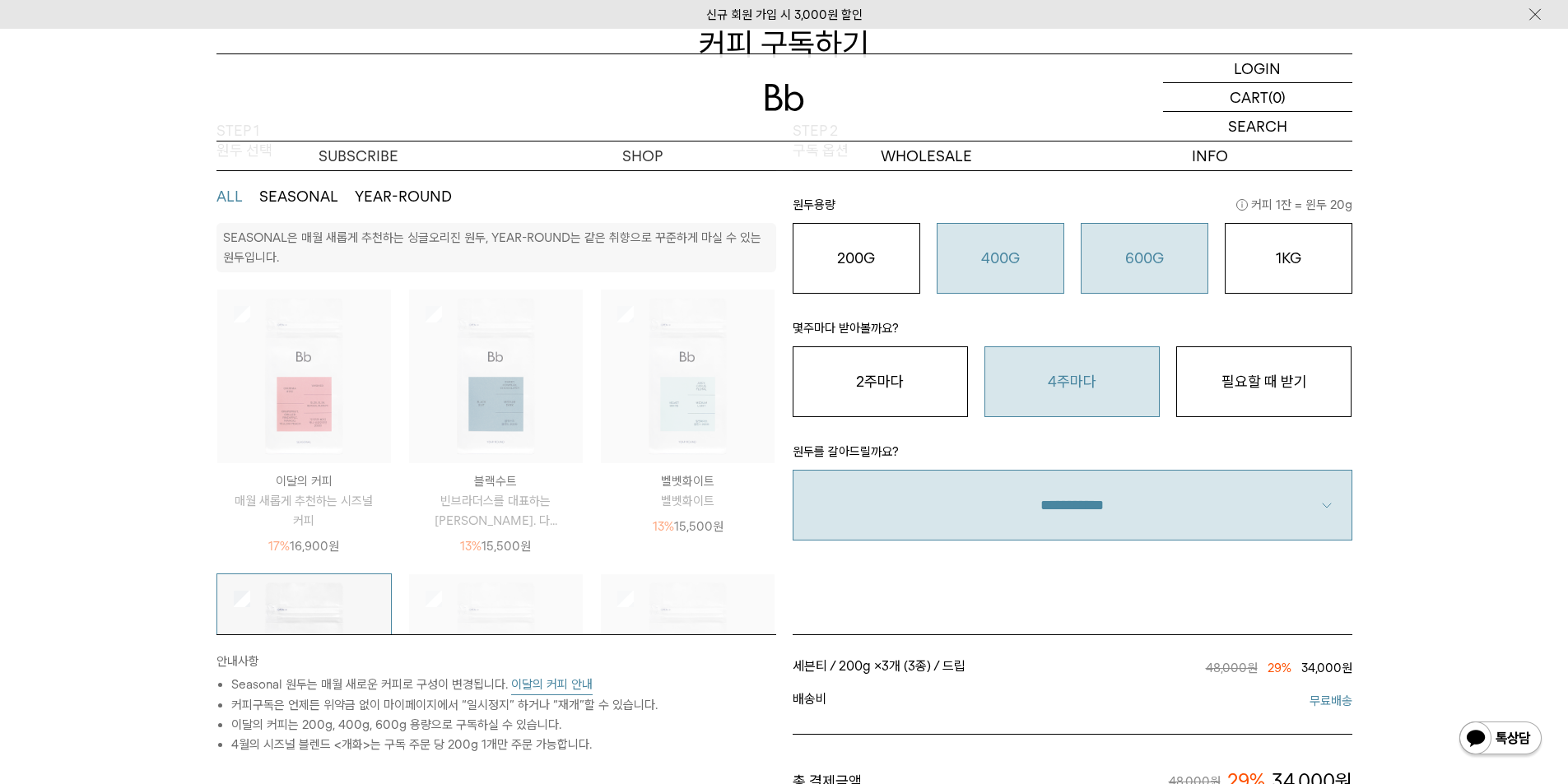
click at [1014, 278] on button "400G 31,000 원" at bounding box center [1001, 258] width 128 height 71
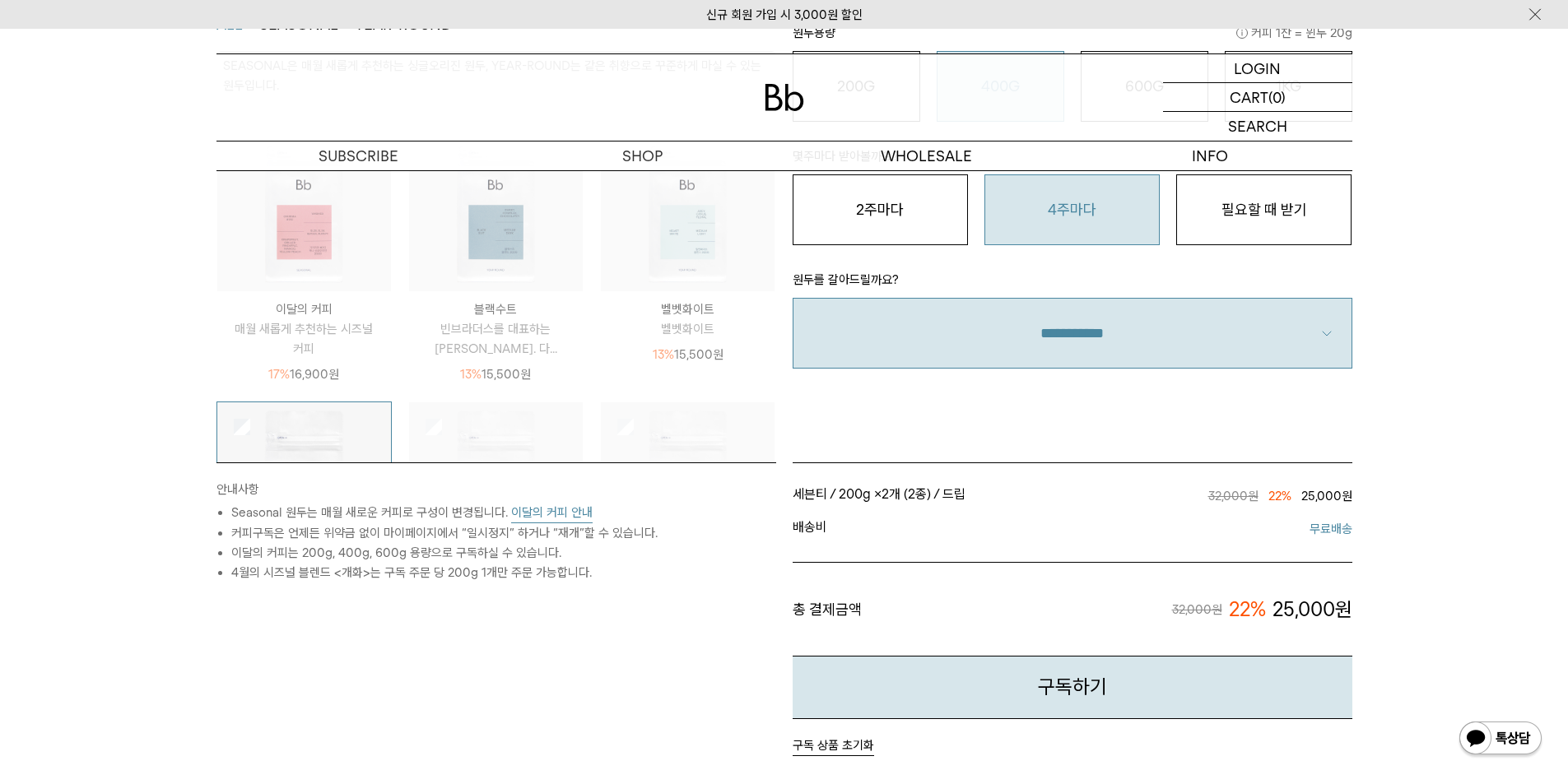
scroll to position [576, 0]
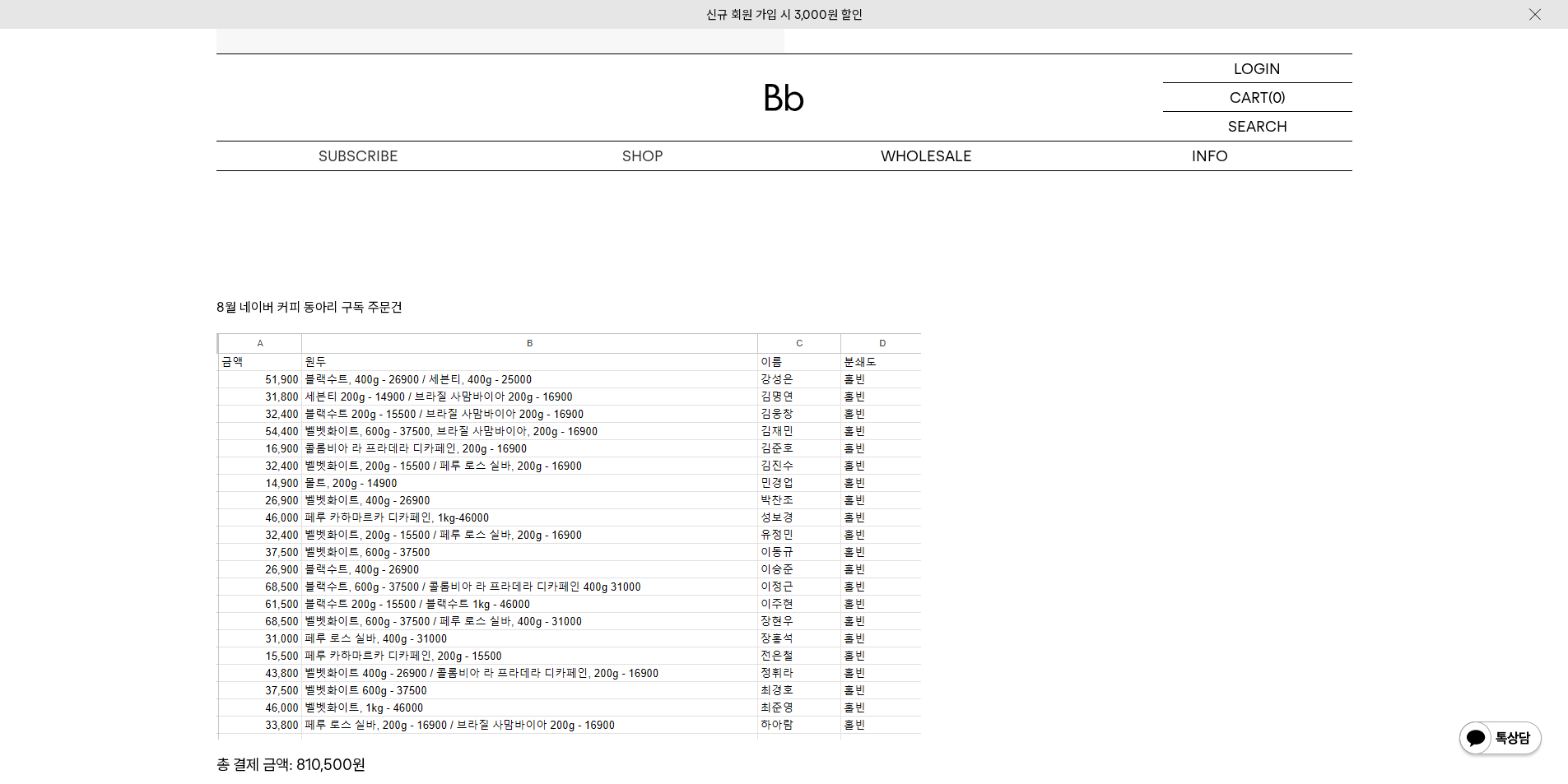
scroll to position [905, 0]
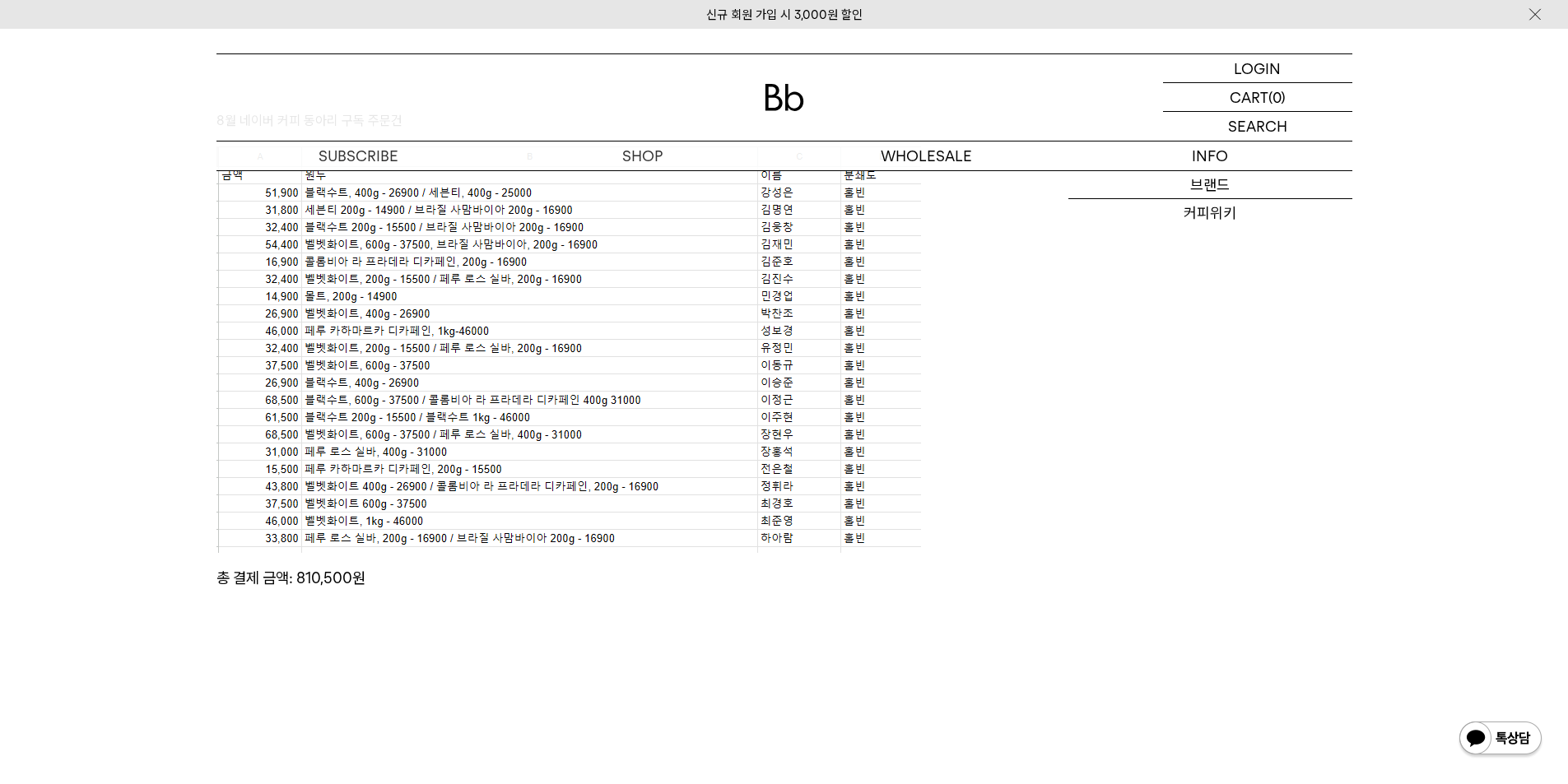
click at [1418, 297] on div "SHOP 숍 ALL 원두 ALL YEAR-ROUND SEASONAL 드립백/콜드브루/캡슐 선물세트 커피용품 프로그램 [PERSON_NAME] …" at bounding box center [784, 407] width 1568 height 2566
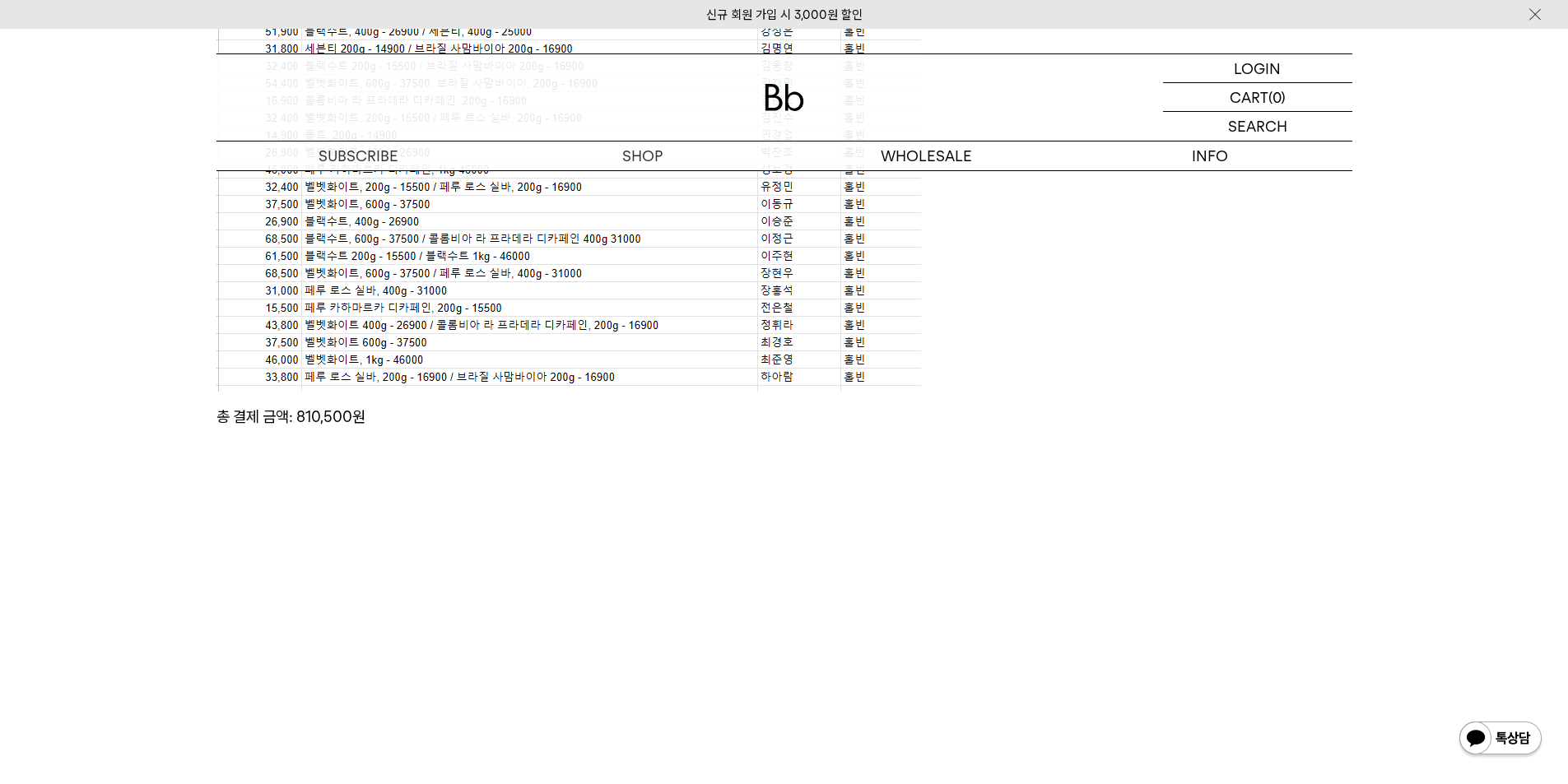
scroll to position [1399, 0]
